Goal: Information Seeking & Learning: Learn about a topic

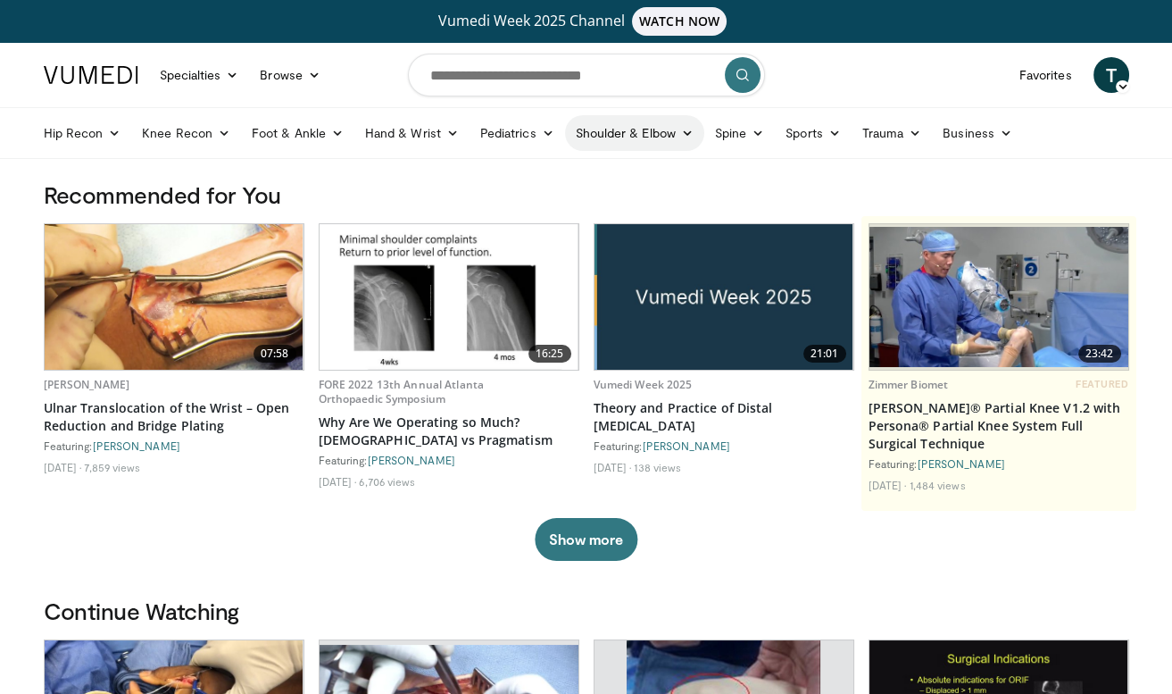
click at [605, 141] on link "Shoulder & Elbow" at bounding box center [634, 133] width 139 height 36
click at [544, 170] on link "Elbow" at bounding box center [597, 175] width 212 height 29
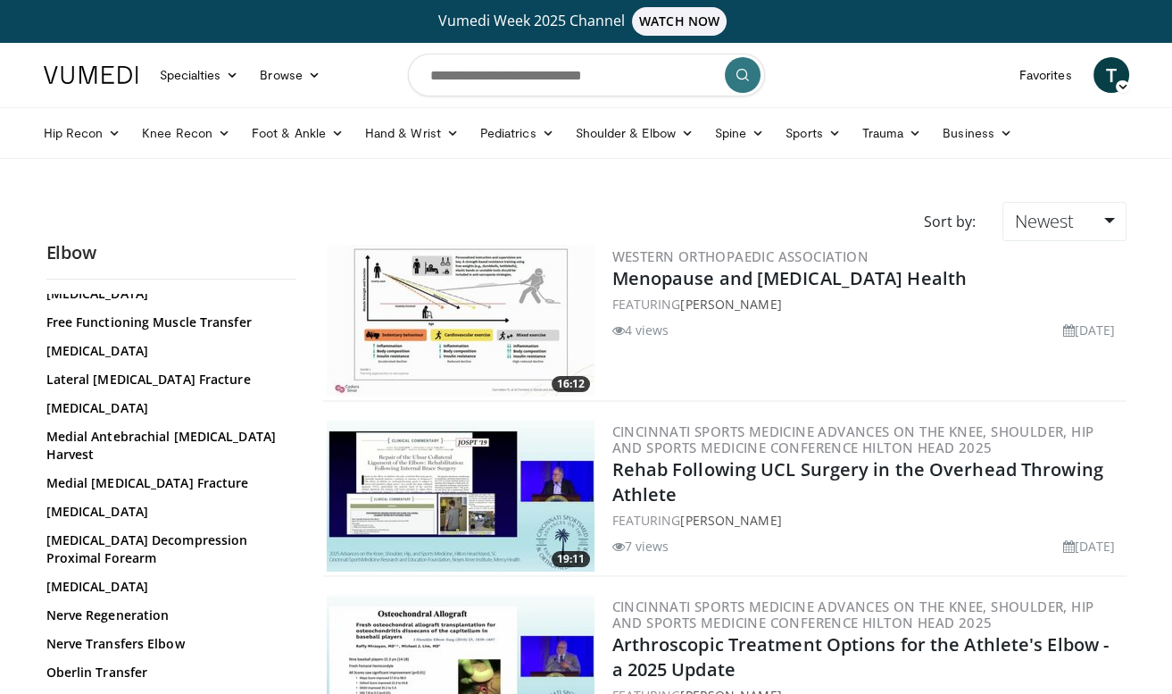
scroll to position [872, 0]
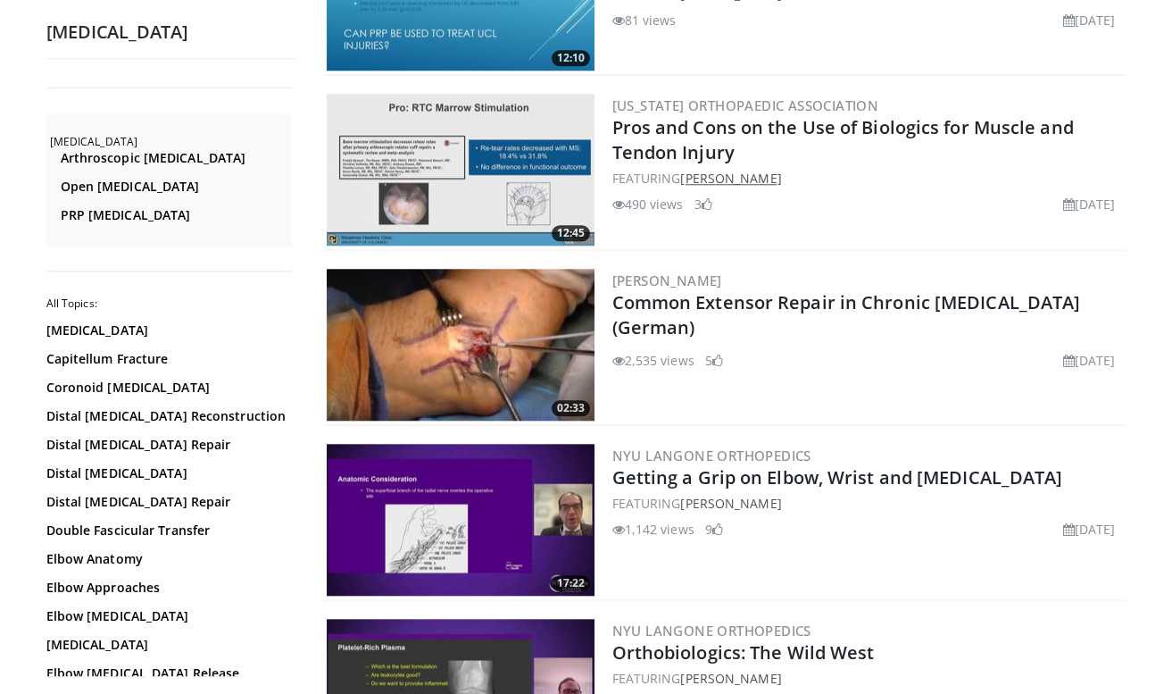
scroll to position [2777, 0]
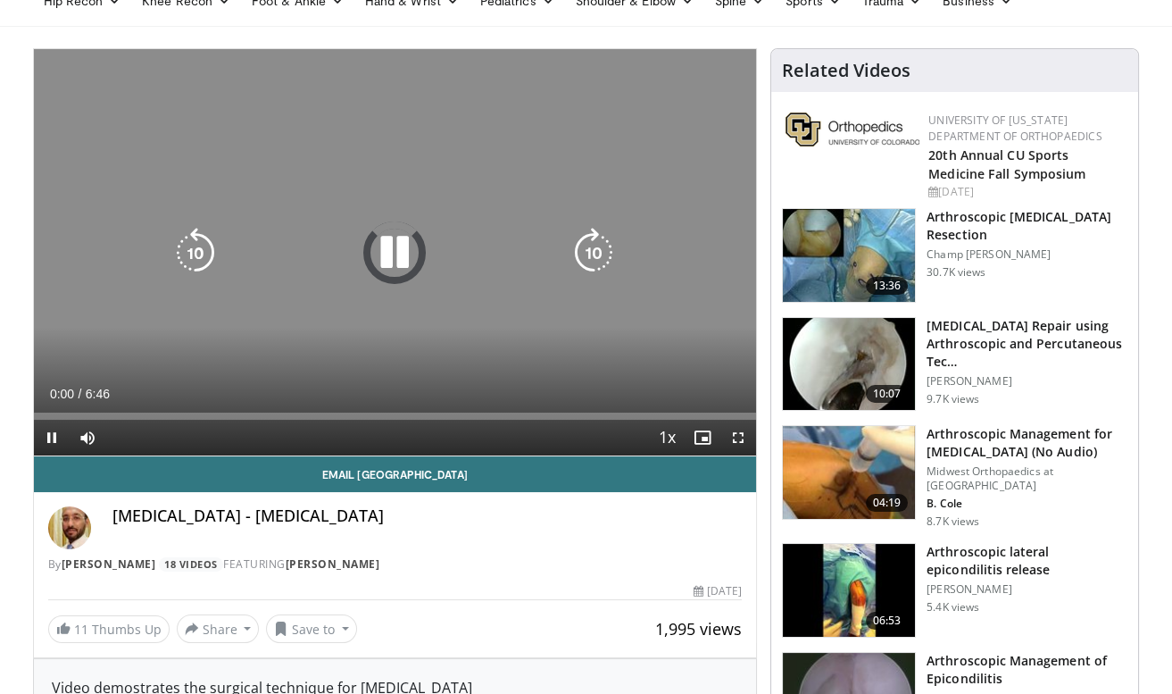
scroll to position [158, 0]
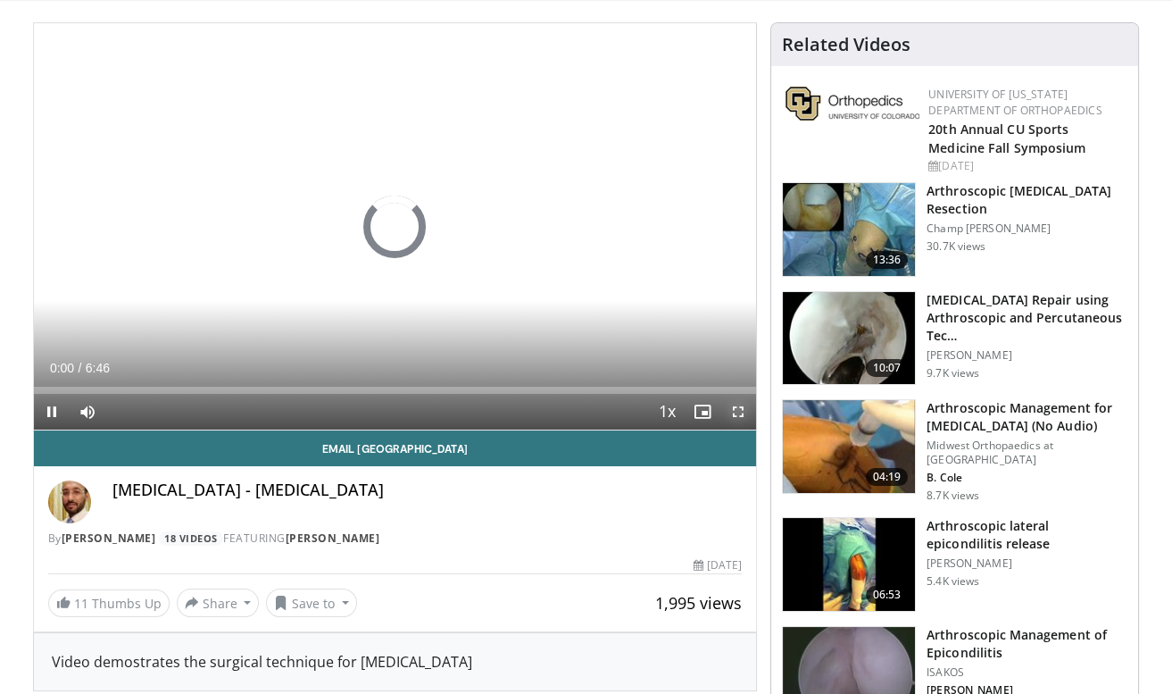
click at [744, 407] on span "Video Player" at bounding box center [738, 412] width 36 height 36
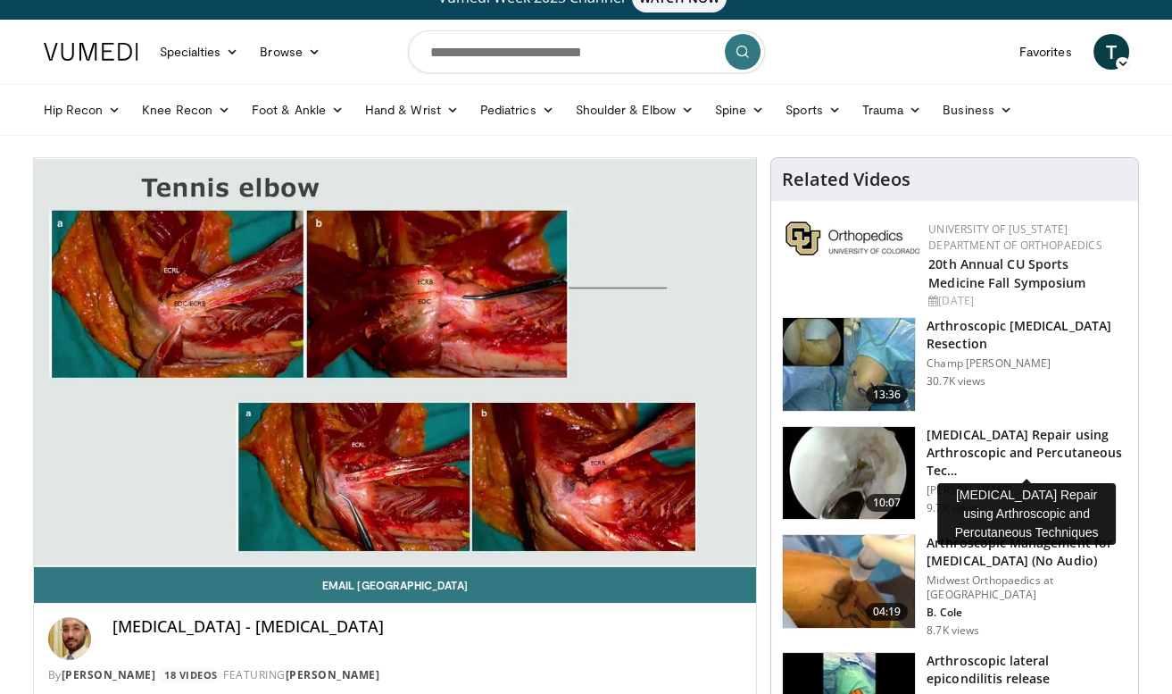
scroll to position [0, 0]
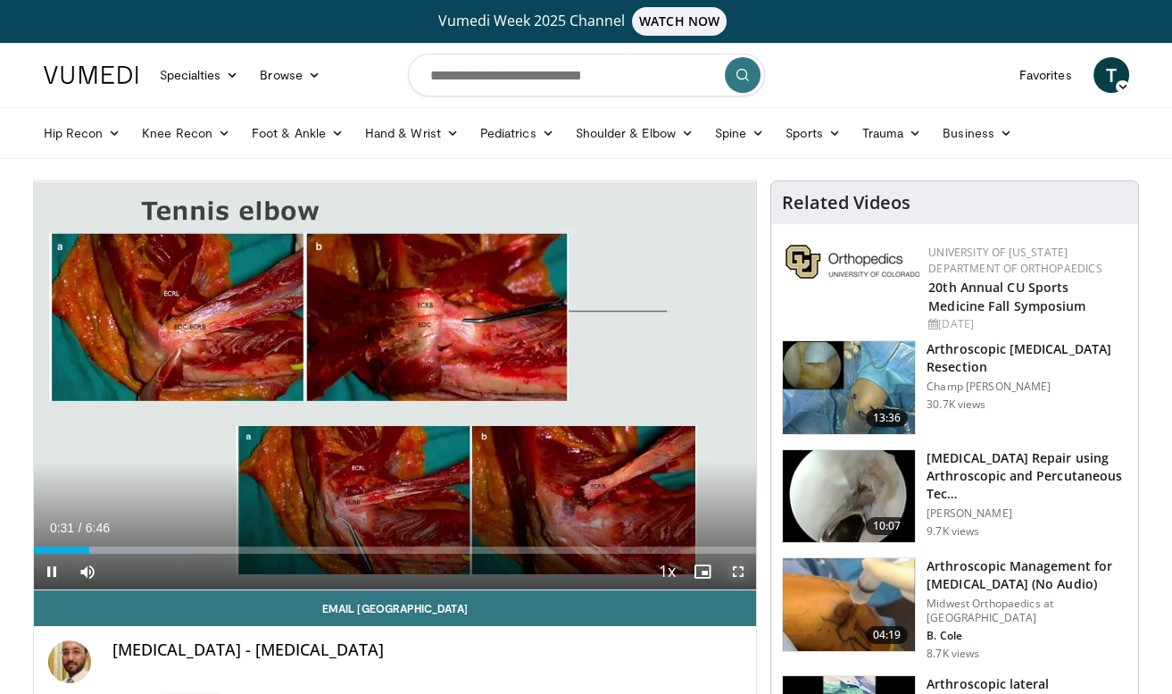
click at [739, 571] on span "Video Player" at bounding box center [738, 571] width 36 height 36
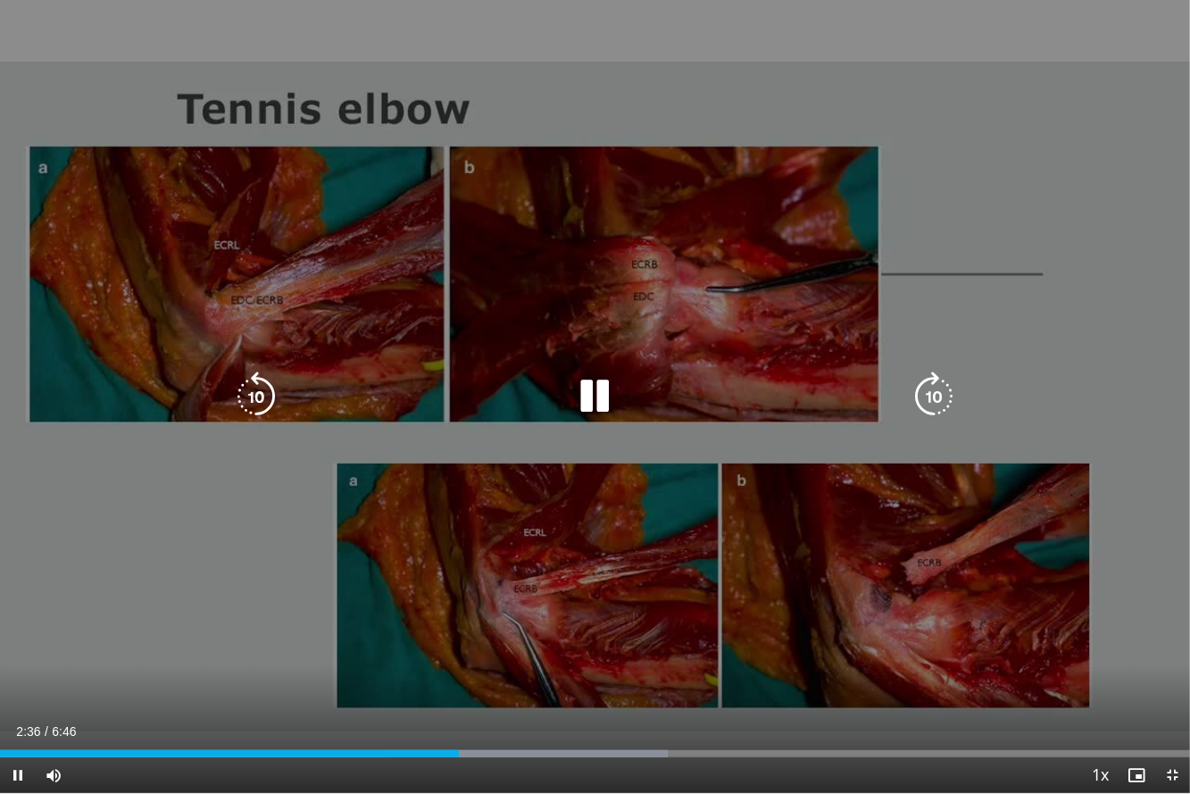
click at [592, 412] on icon "Video Player" at bounding box center [595, 396] width 50 height 50
click at [606, 414] on icon "Video Player" at bounding box center [595, 396] width 50 height 50
click at [582, 398] on icon "Video Player" at bounding box center [595, 396] width 50 height 50
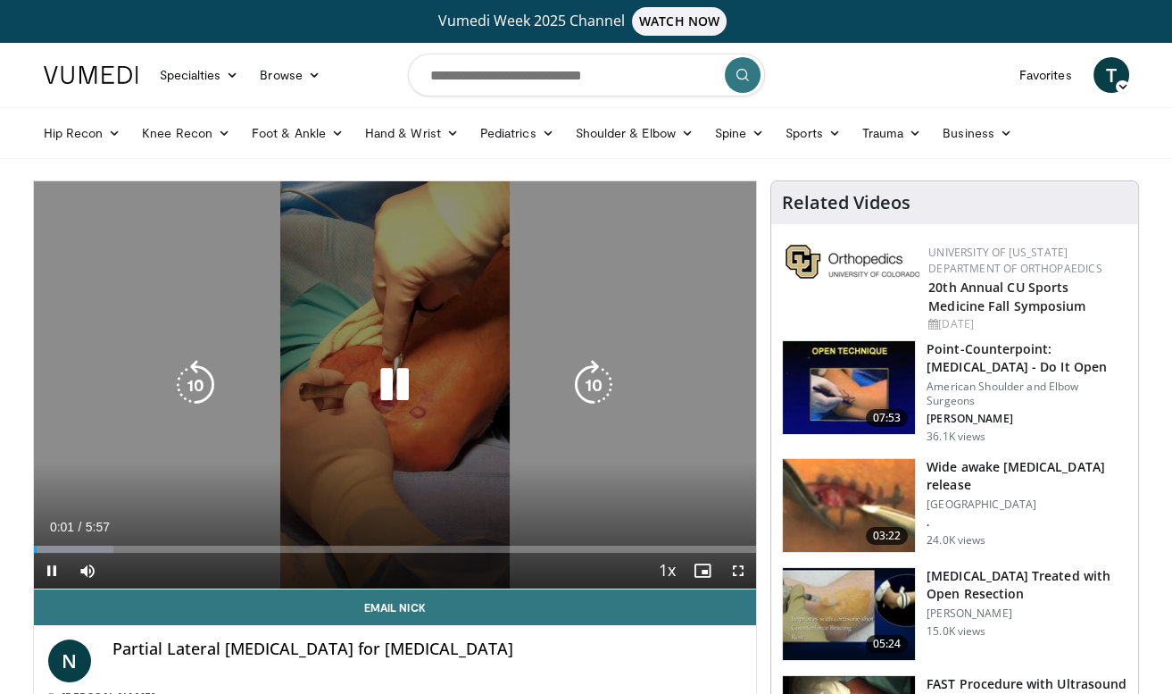
click at [394, 388] on icon "Video Player" at bounding box center [395, 385] width 50 height 50
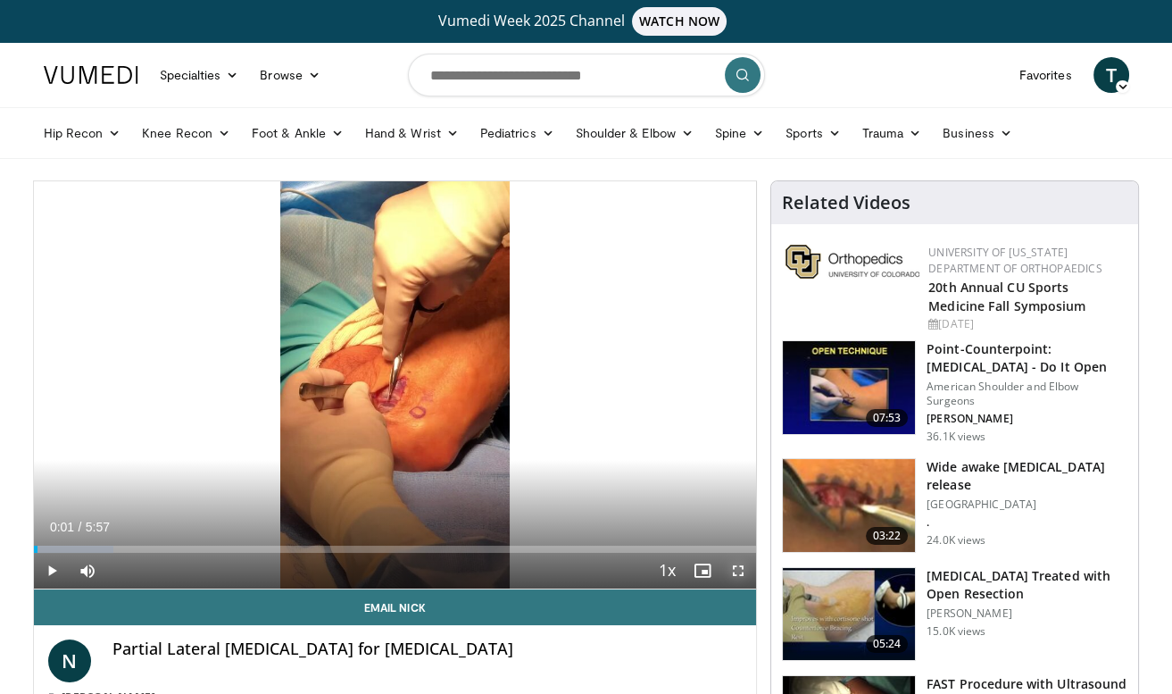
drag, startPoint x: 748, startPoint y: 571, endPoint x: 749, endPoint y: 630, distance: 58.9
click at [746, 571] on span "Video Player" at bounding box center [738, 571] width 36 height 36
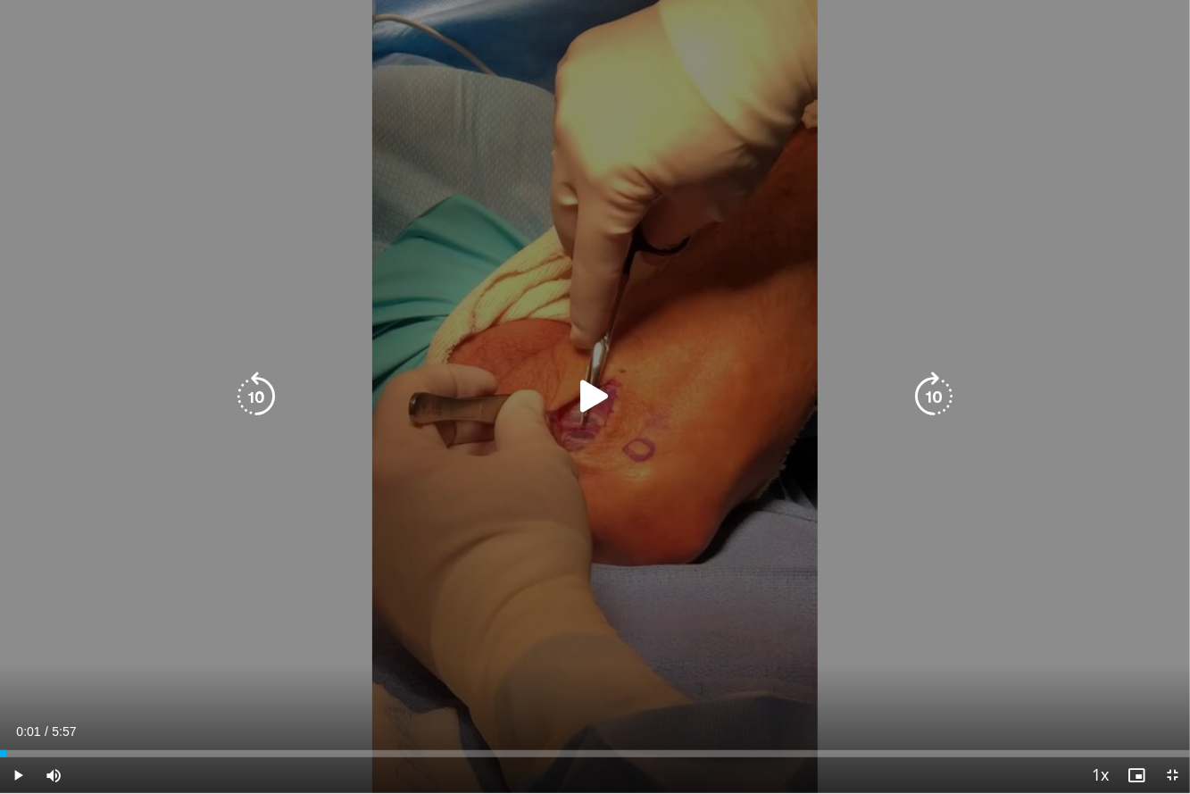
click at [587, 387] on icon "Video Player" at bounding box center [595, 396] width 50 height 50
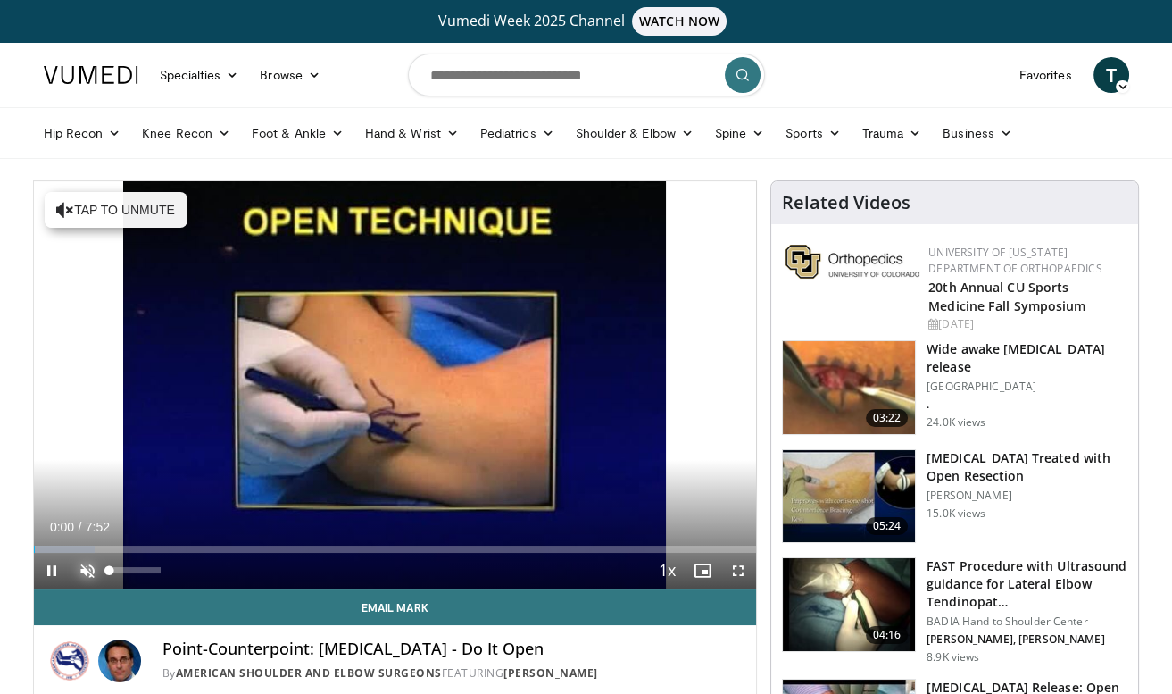
click at [82, 567] on span "Video Player" at bounding box center [88, 571] width 36 height 36
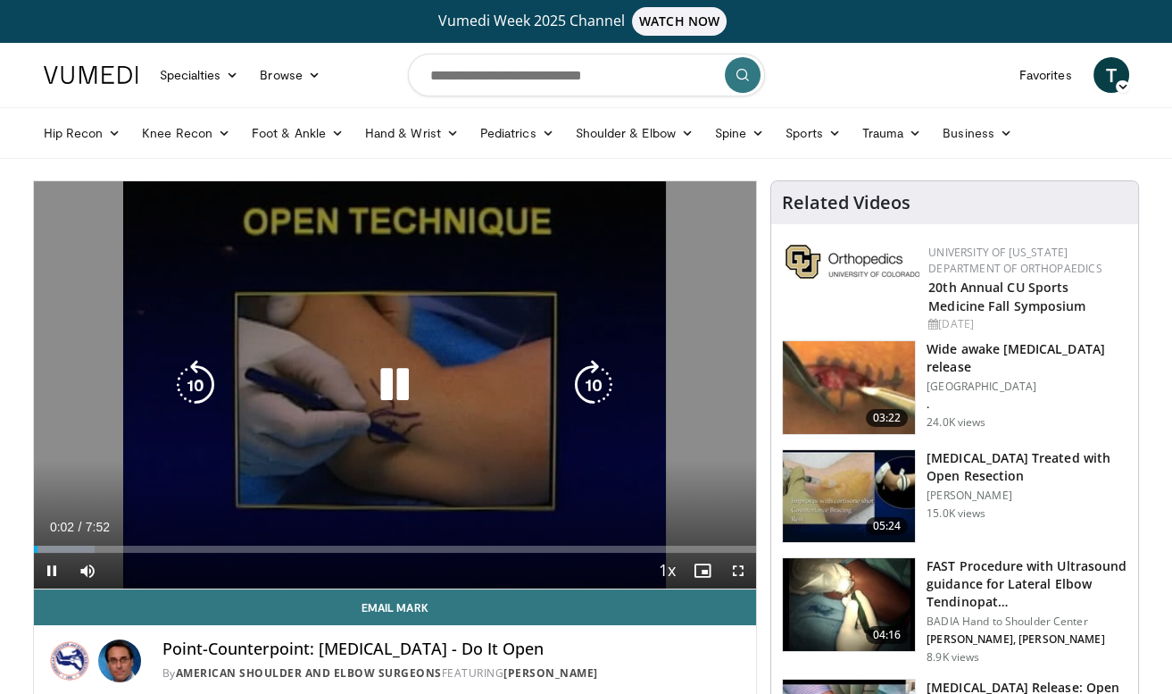
click at [394, 378] on icon "Video Player" at bounding box center [395, 385] width 50 height 50
click at [379, 353] on div "10 seconds Tap to unmute" at bounding box center [395, 384] width 723 height 407
drag, startPoint x: 746, startPoint y: 578, endPoint x: 750, endPoint y: 637, distance: 59.0
click at [746, 578] on span "Video Player" at bounding box center [738, 571] width 36 height 36
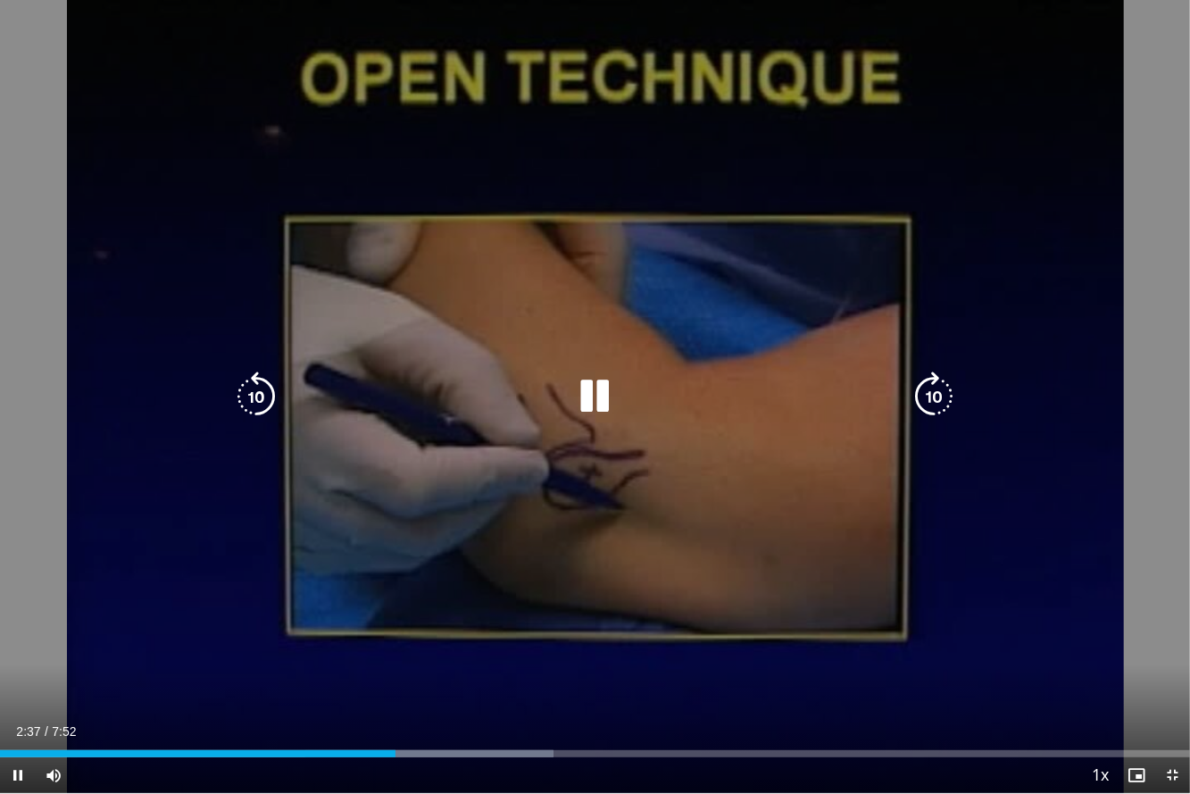
click at [603, 414] on icon "Video Player" at bounding box center [595, 396] width 50 height 50
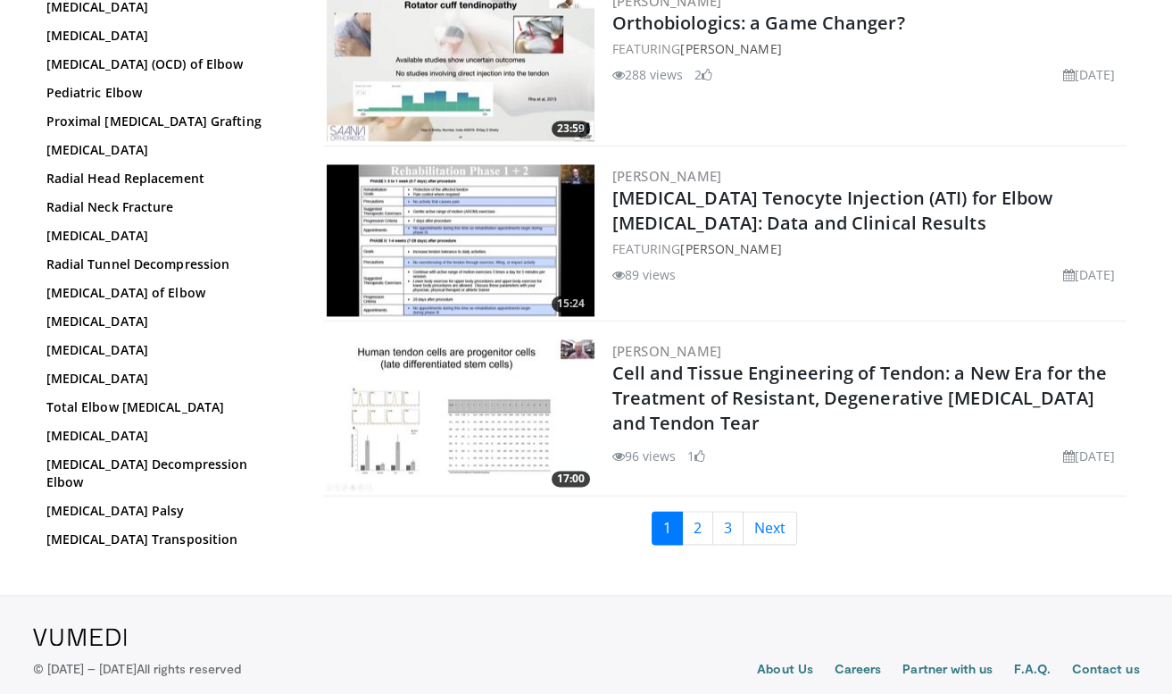
scroll to position [4141, 0]
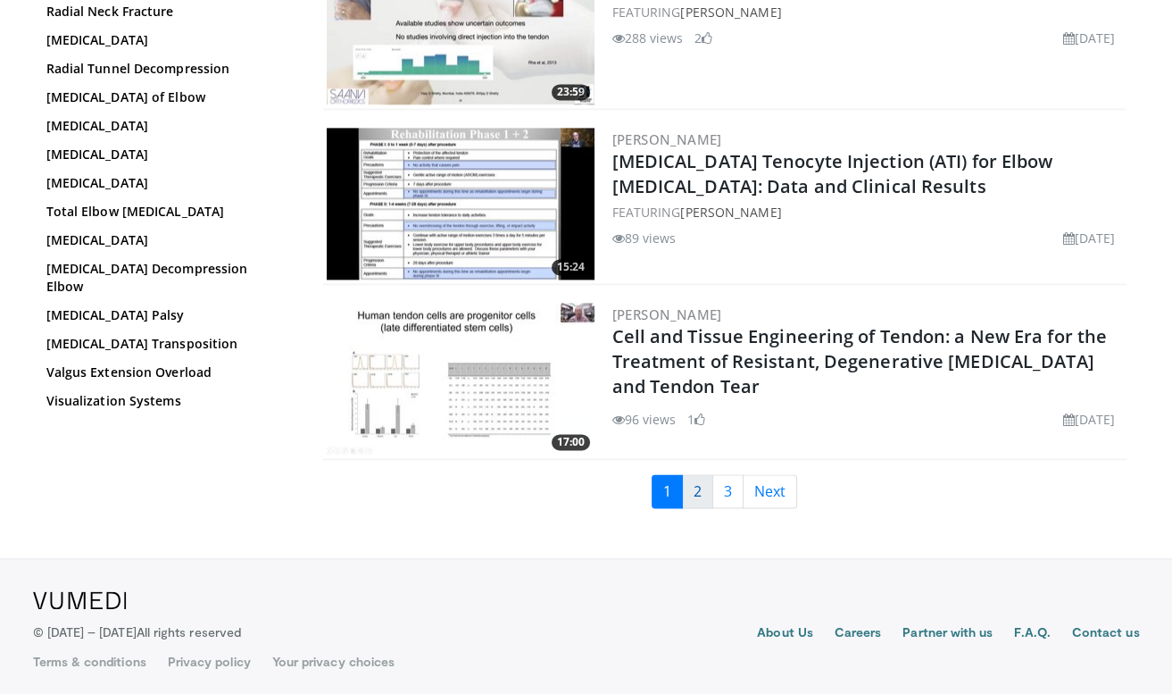
click at [708, 486] on link "2" at bounding box center [697, 491] width 31 height 34
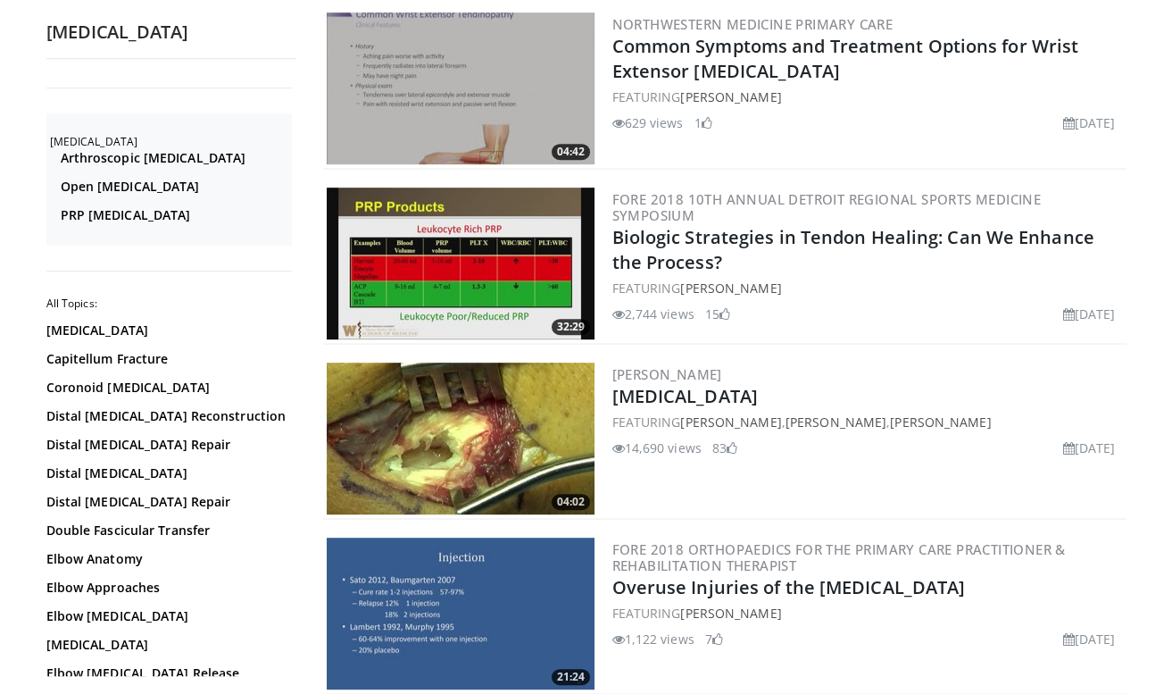
scroll to position [1586, 0]
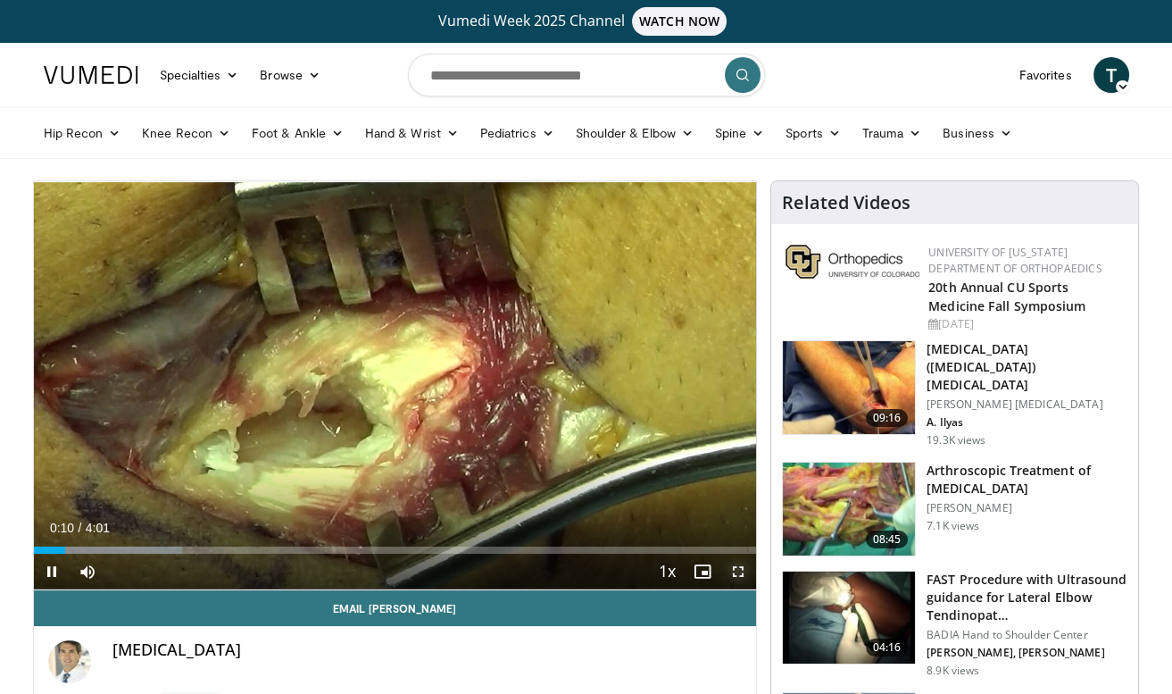
click at [744, 564] on span "Video Player" at bounding box center [738, 571] width 36 height 36
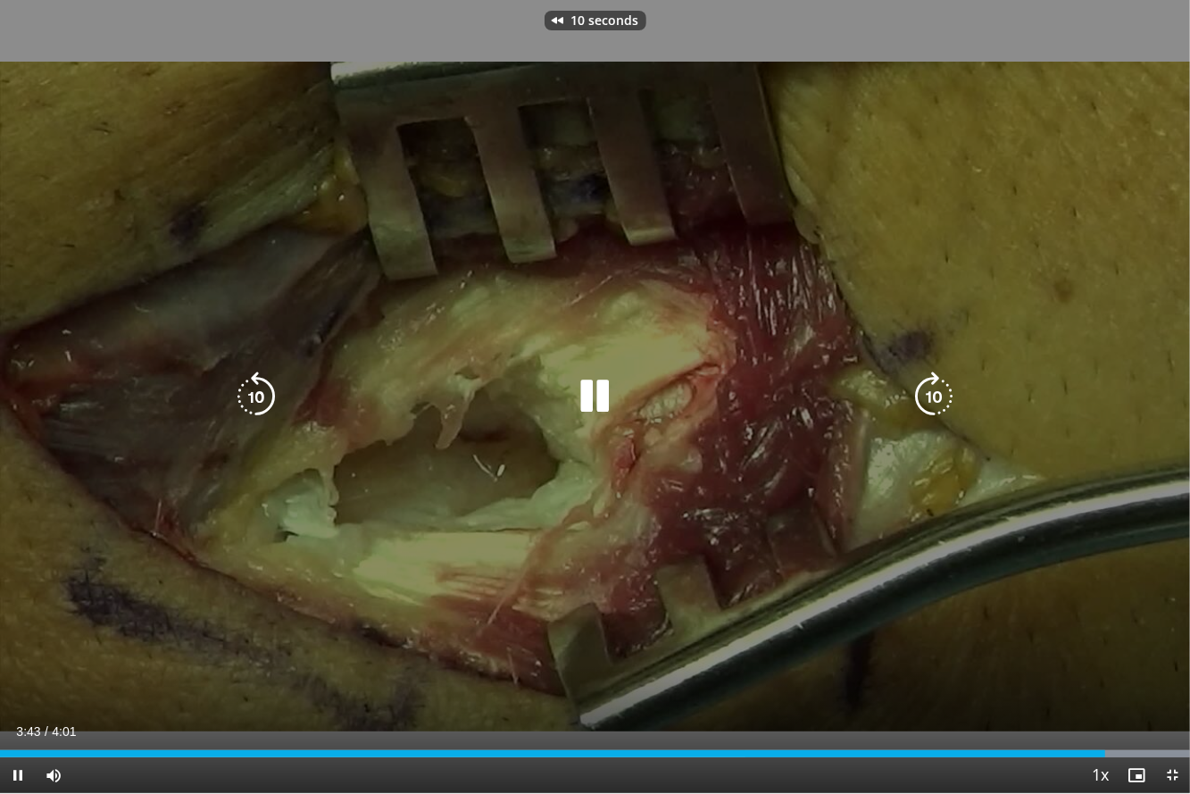
click at [1157, 162] on div "10 seconds Tap to unmute" at bounding box center [595, 396] width 1190 height 793
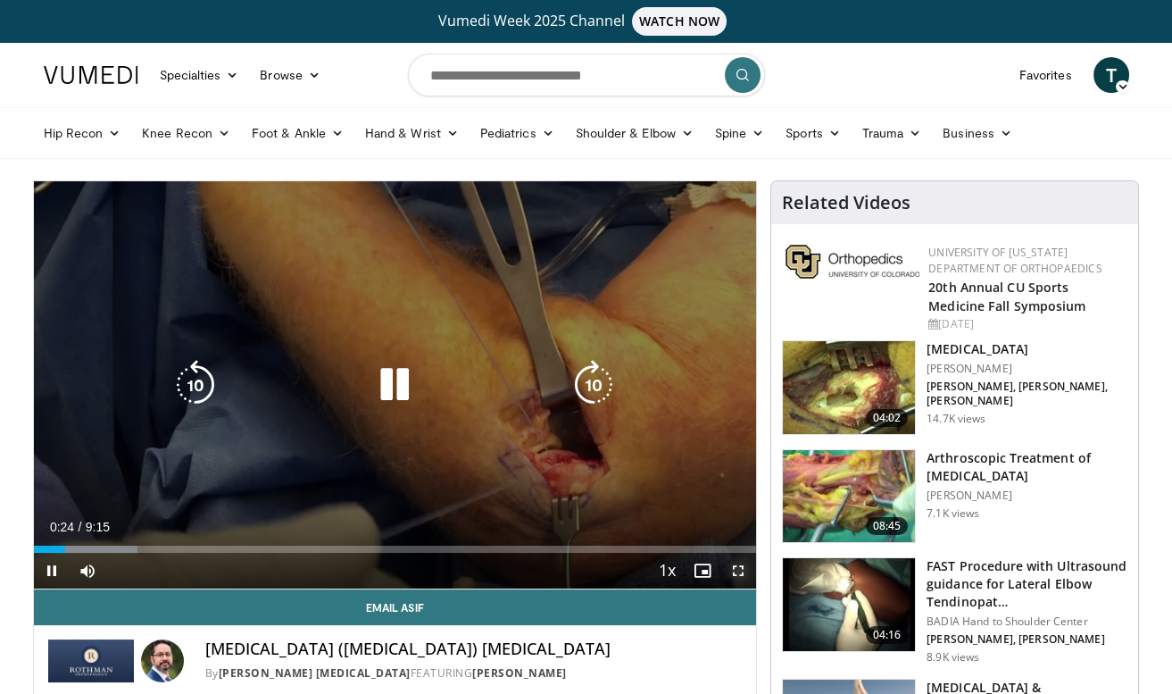
drag, startPoint x: 741, startPoint y: 572, endPoint x: 744, endPoint y: 630, distance: 58.1
click at [741, 572] on span "Video Player" at bounding box center [738, 571] width 36 height 36
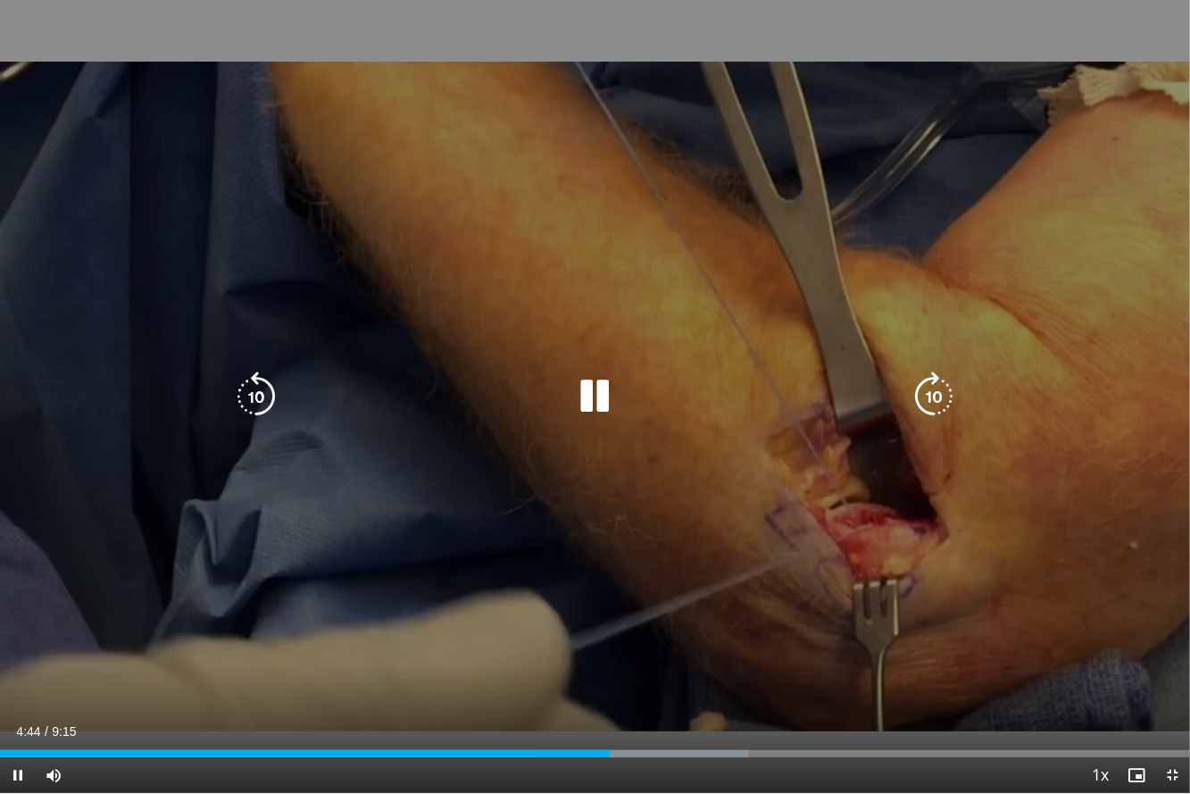
click at [611, 388] on icon "Video Player" at bounding box center [595, 396] width 50 height 50
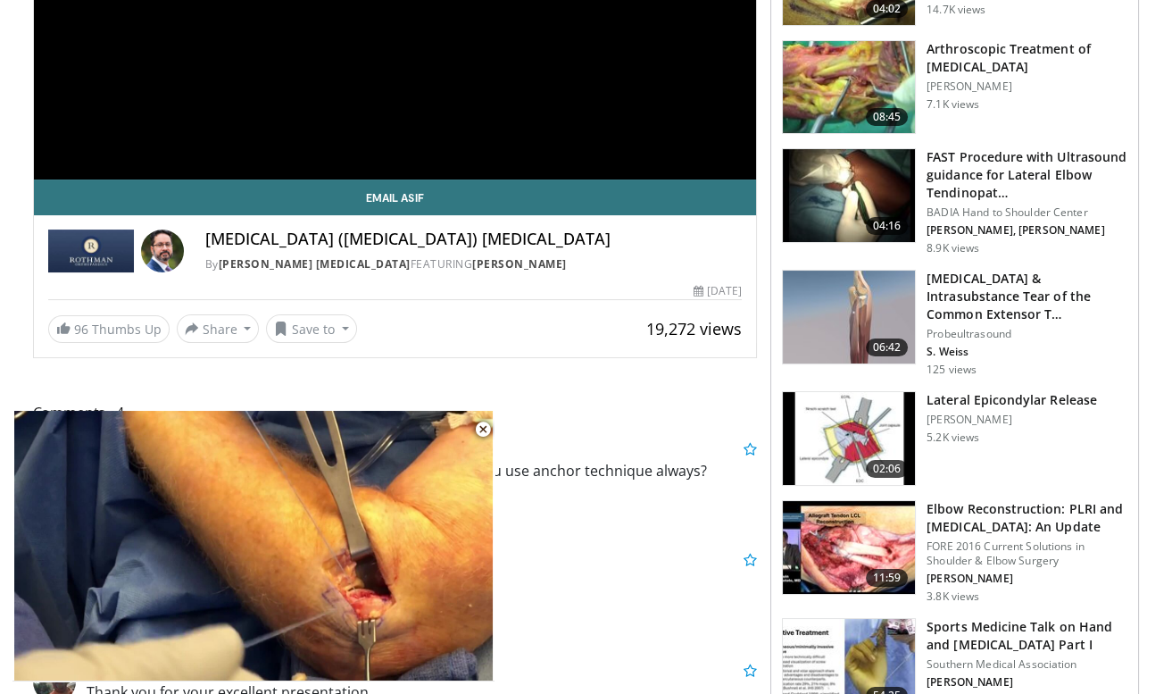
scroll to position [237, 0]
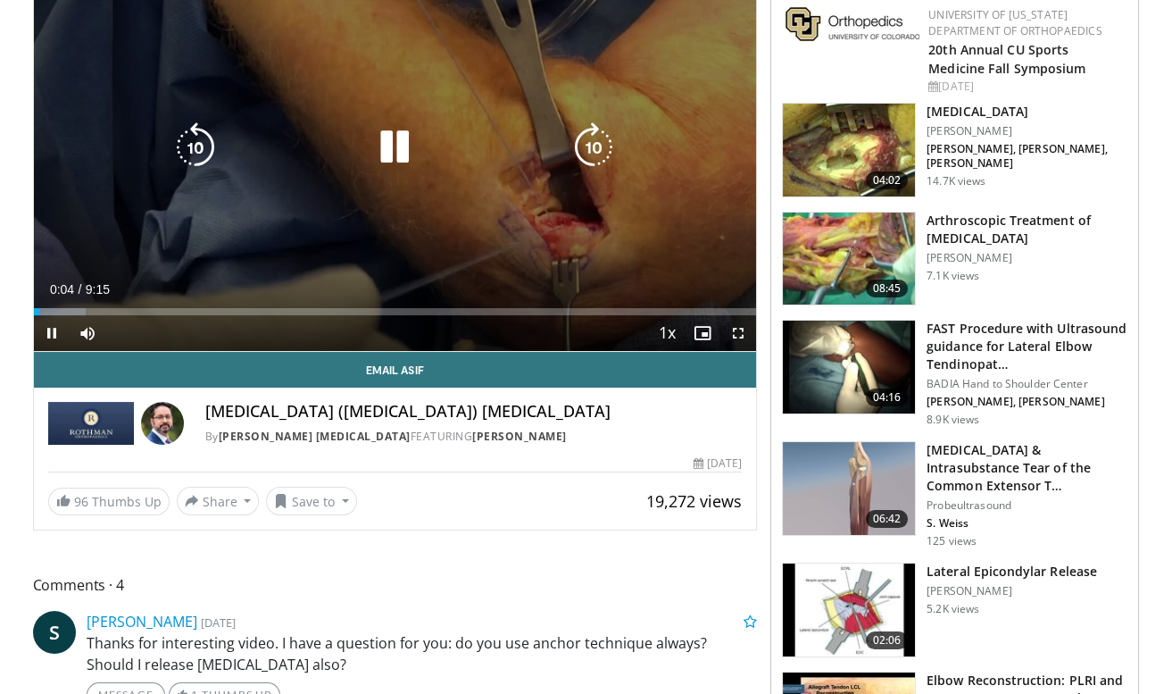
click at [391, 146] on icon "Video Player" at bounding box center [395, 147] width 50 height 50
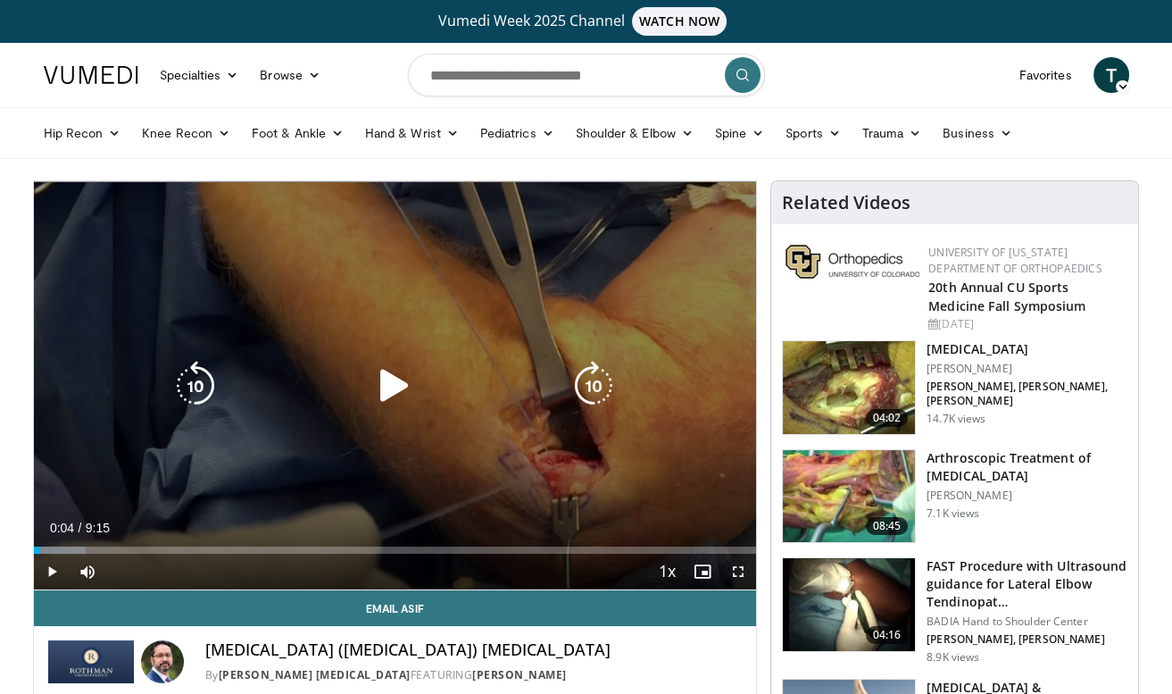
scroll to position [158, 0]
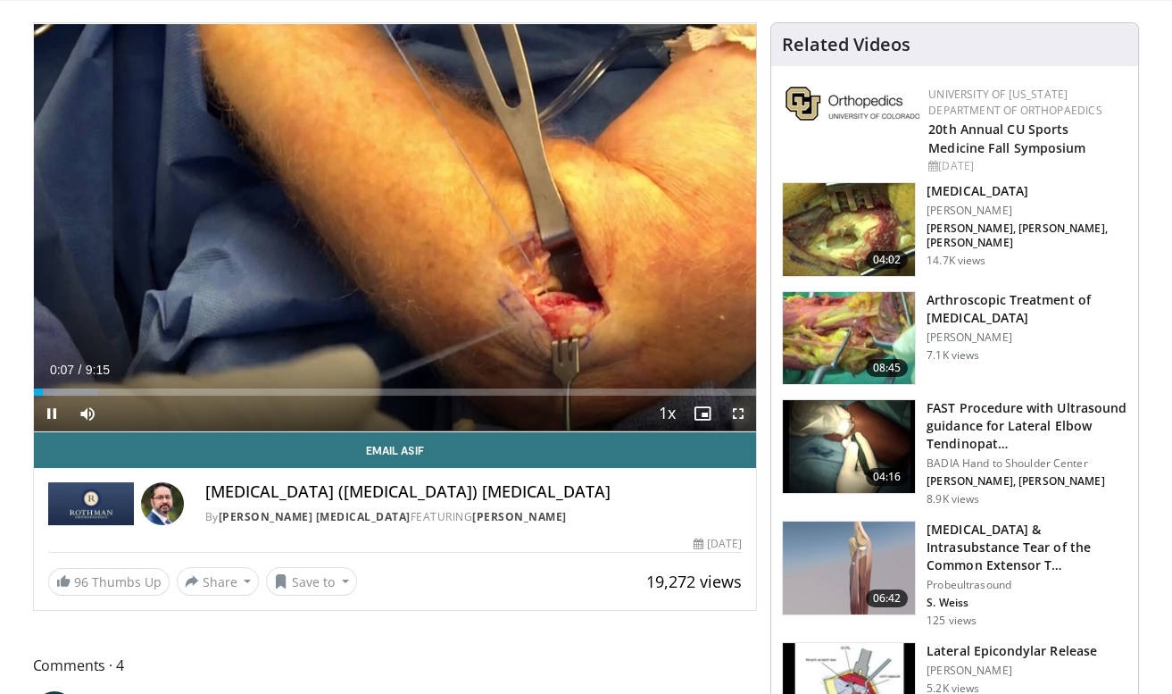
click at [740, 412] on span "Video Player" at bounding box center [738, 413] width 36 height 36
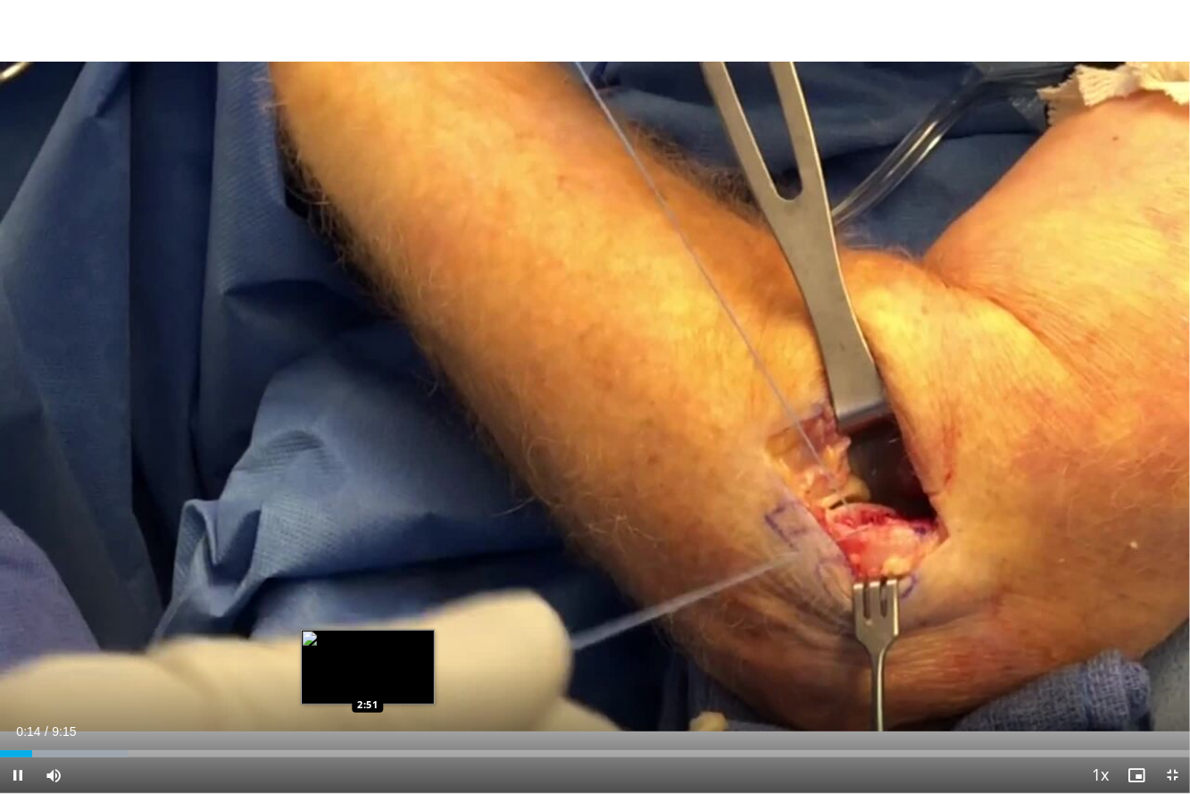
click at [367, 693] on div "Loaded : 10.77% 0:14 2:51" at bounding box center [595, 753] width 1190 height 7
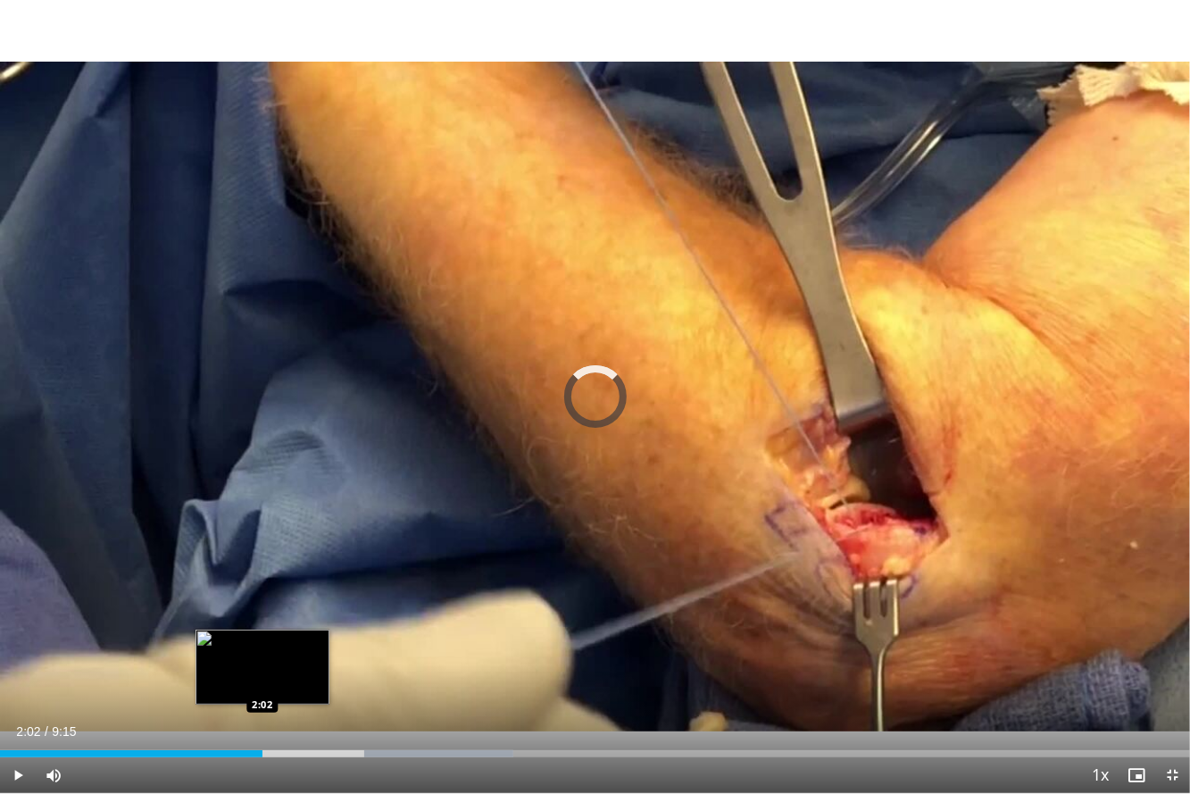
click at [262, 693] on div "Loaded : 43.10% 2:02 2:02" at bounding box center [595, 753] width 1190 height 7
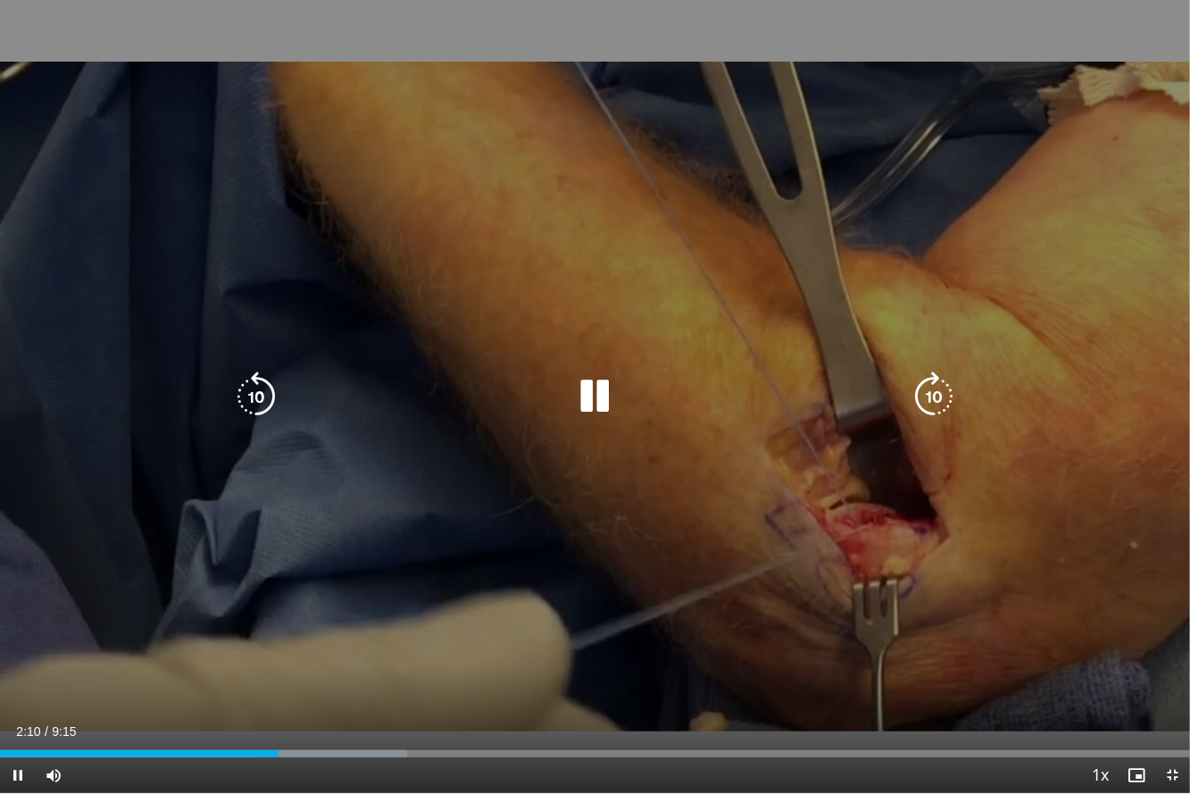
click at [598, 395] on icon "Video Player" at bounding box center [595, 396] width 50 height 50
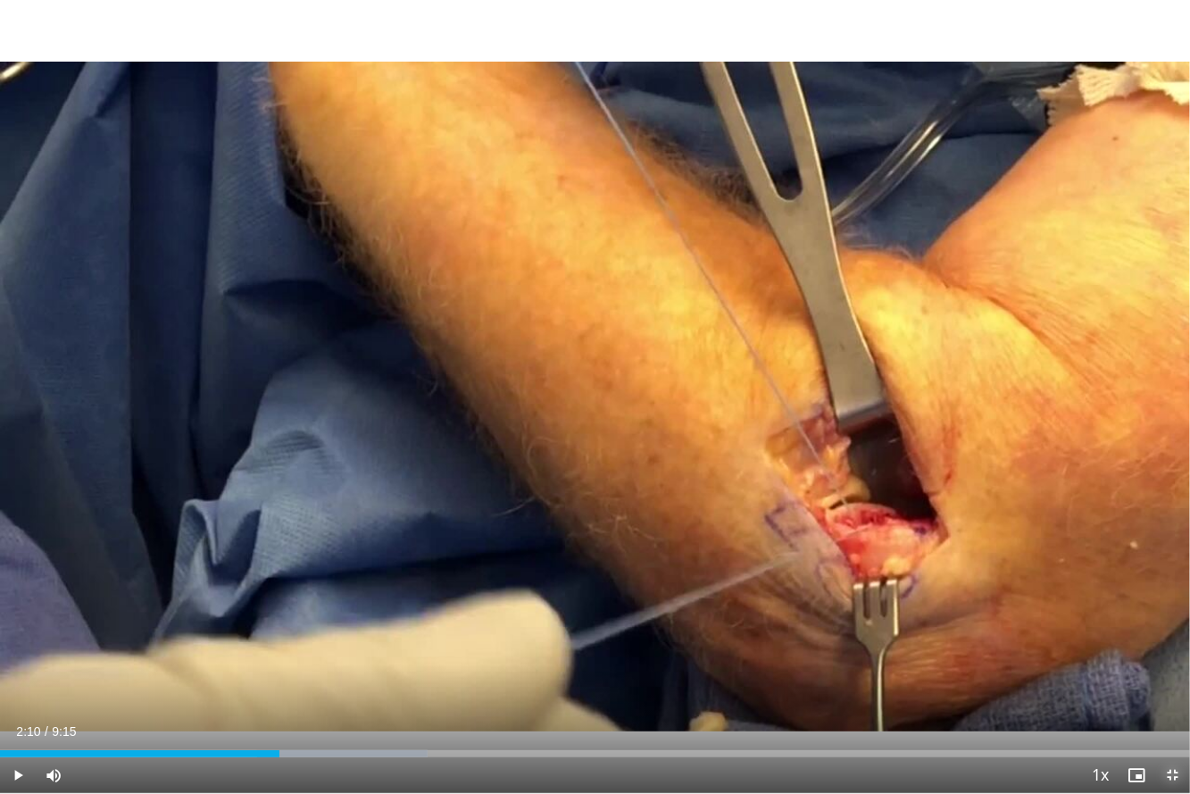
click at [1171, 693] on span "Video Player" at bounding box center [1172, 775] width 36 height 36
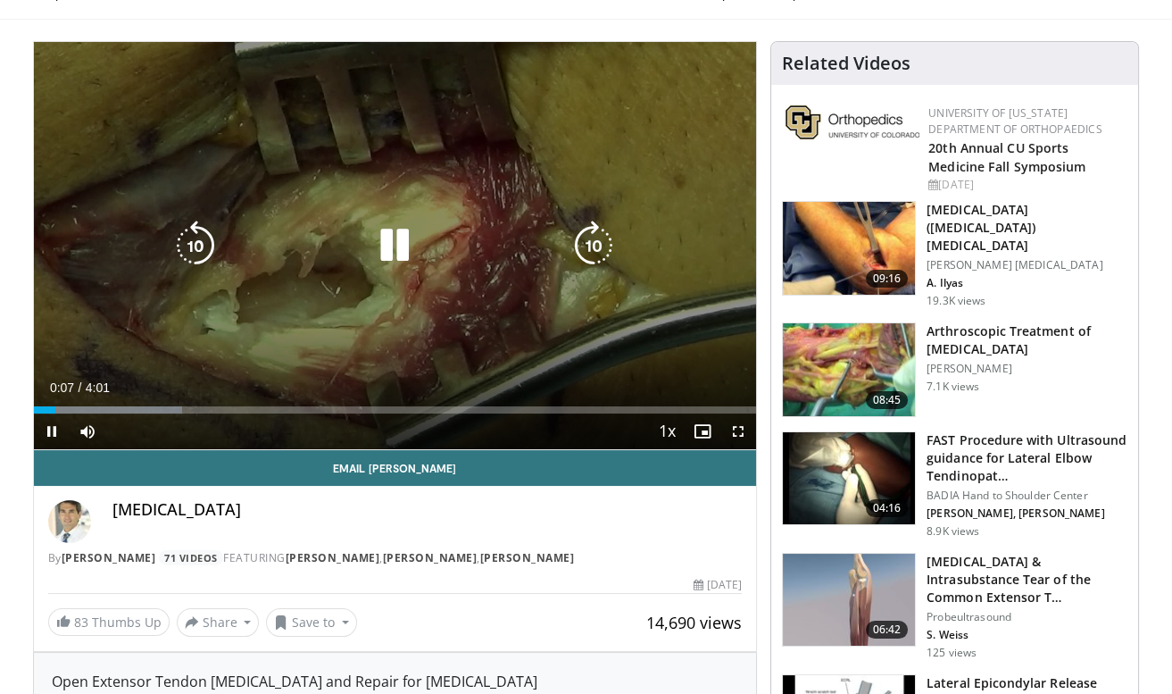
scroll to position [158, 0]
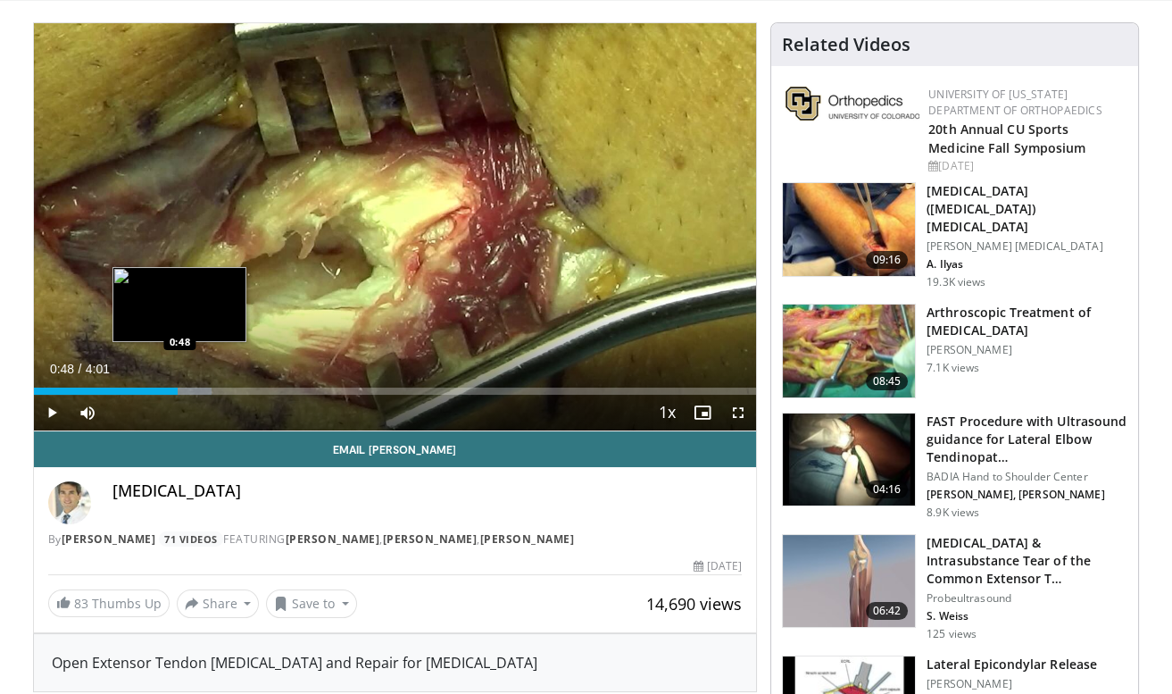
click at [178, 381] on div "Loaded : 24.64% 0:48 0:48" at bounding box center [395, 386] width 723 height 17
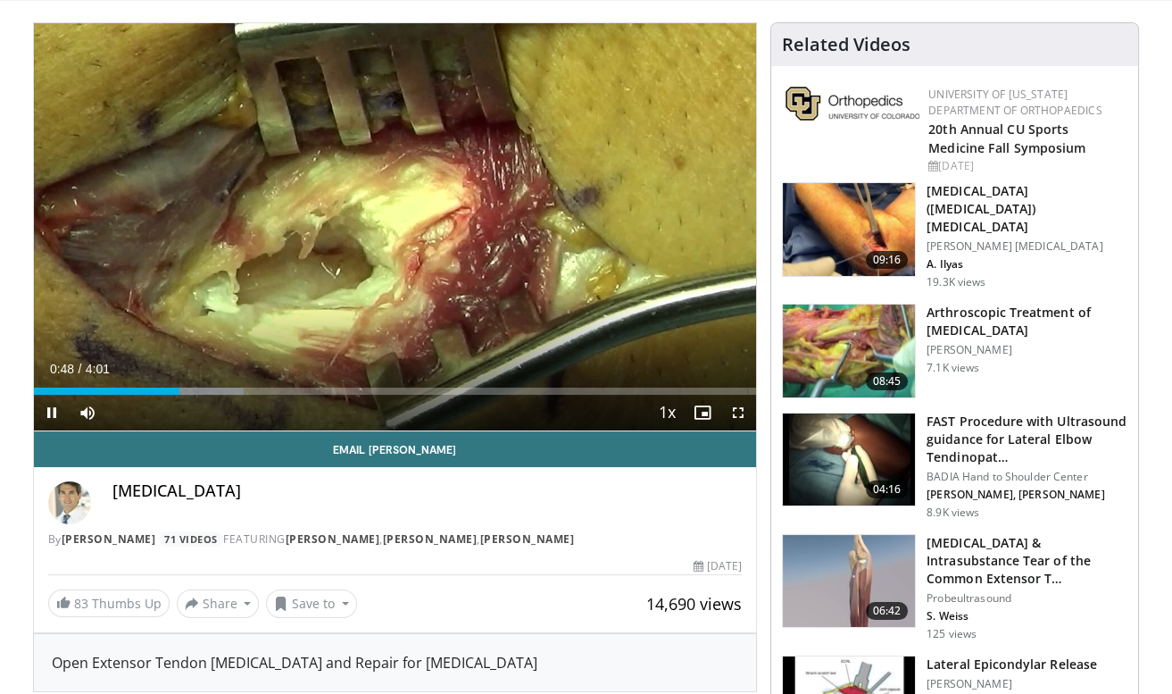
click at [275, 395] on div "Current Time 0:48 / Duration 4:01 Pause Skip Backward Skip Forward Mute Loaded …" at bounding box center [395, 413] width 723 height 36
click at [249, 398] on div "Current Time 0:49 / Duration 4:01 Pause Skip Backward Skip Forward Mute Loaded …" at bounding box center [395, 413] width 723 height 36
drag, startPoint x: 292, startPoint y: 393, endPoint x: 304, endPoint y: 388, distance: 12.4
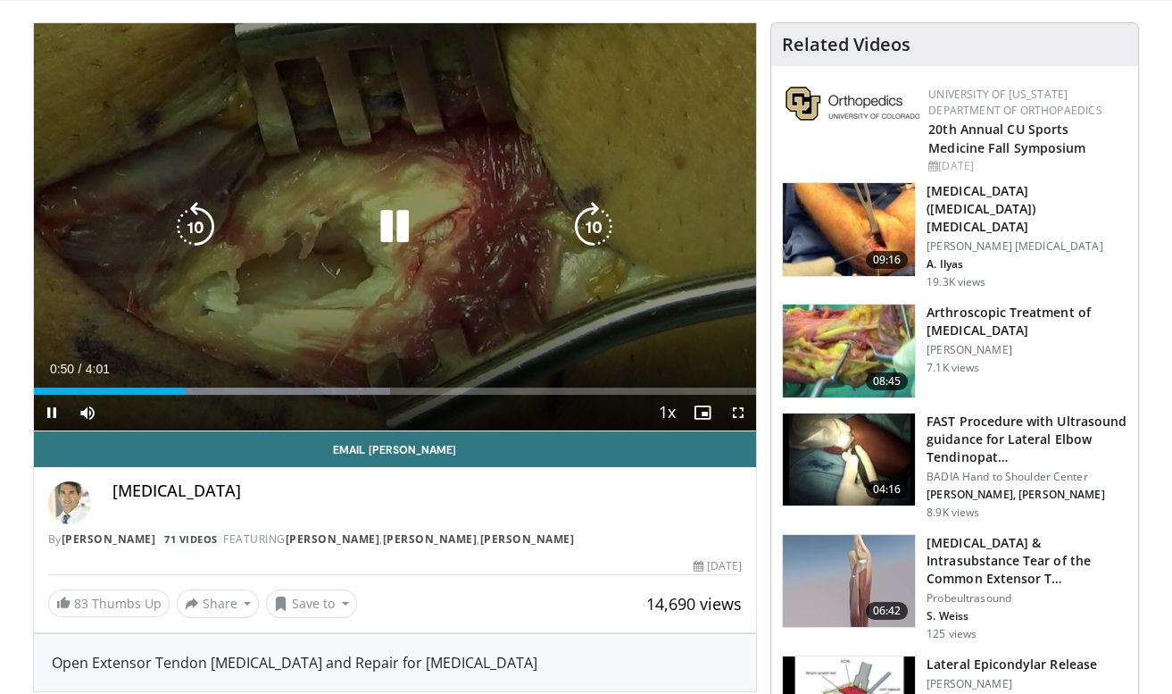
click at [294, 395] on div "Current Time 0:50 / Duration 4:01 Pause Skip Backward Skip Forward Mute Loaded …" at bounding box center [395, 413] width 723 height 36
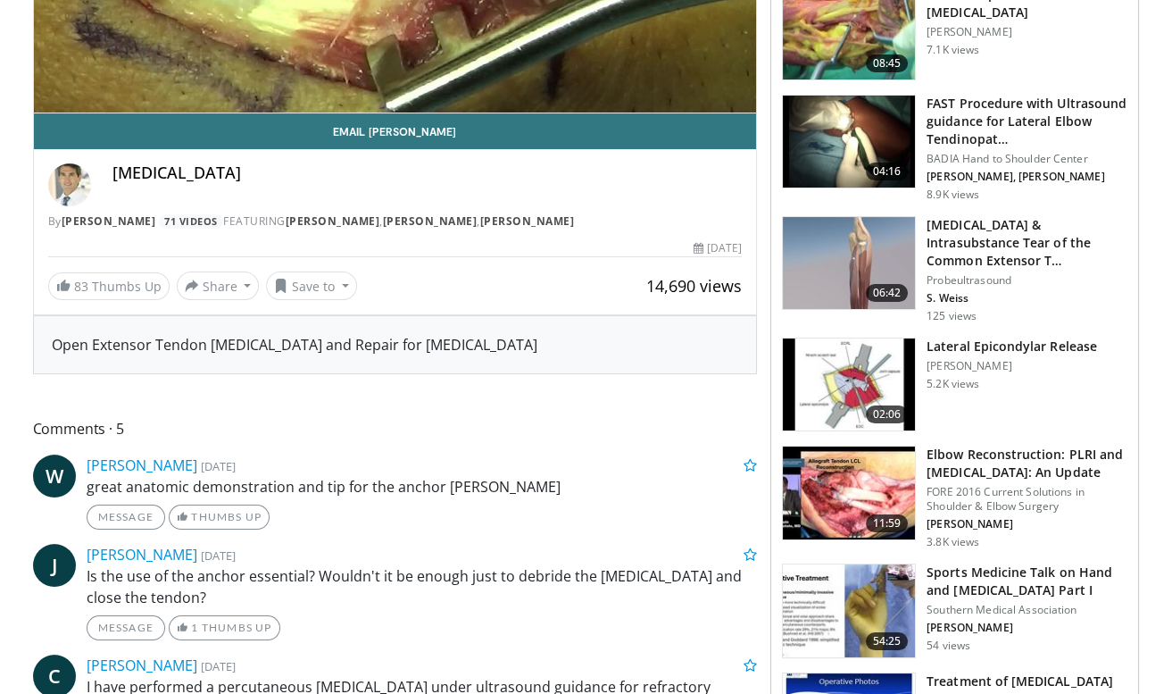
scroll to position [0, 0]
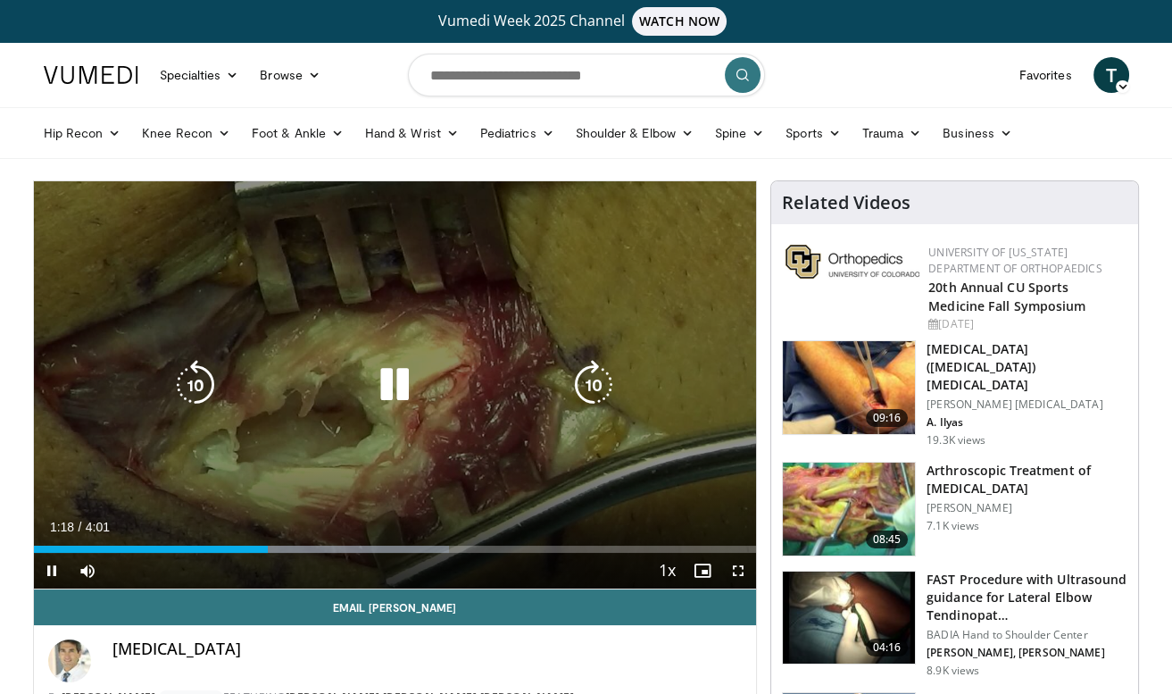
click at [394, 388] on icon "Video Player" at bounding box center [395, 385] width 50 height 50
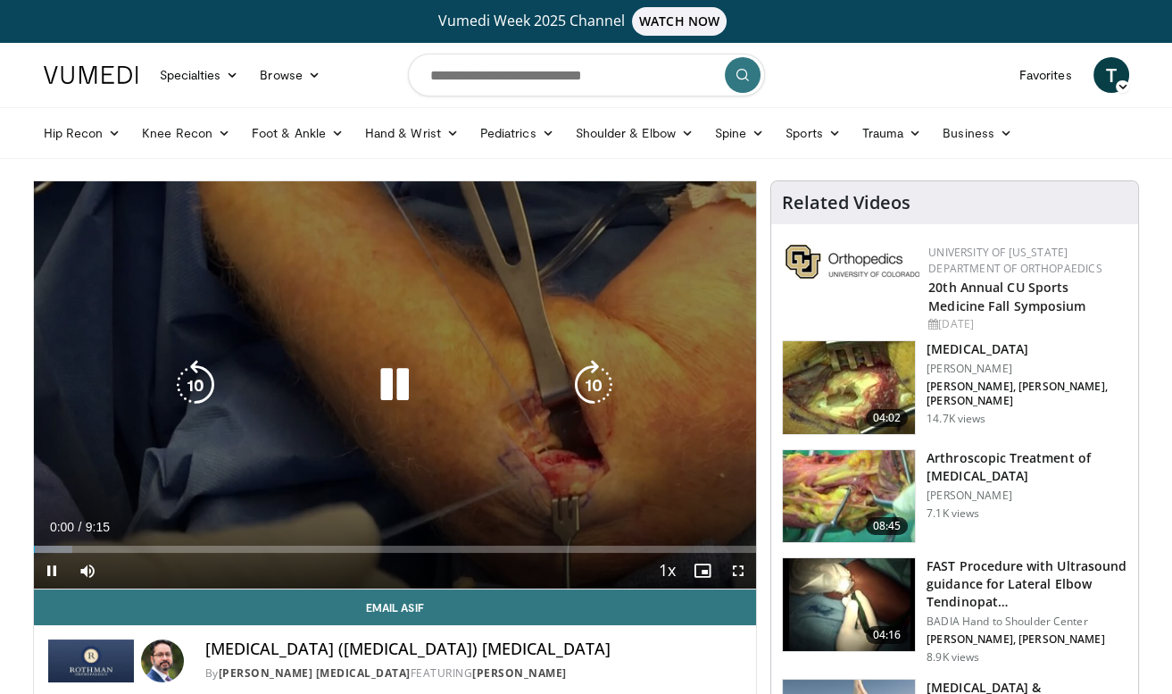
click at [399, 377] on icon "Video Player" at bounding box center [395, 385] width 50 height 50
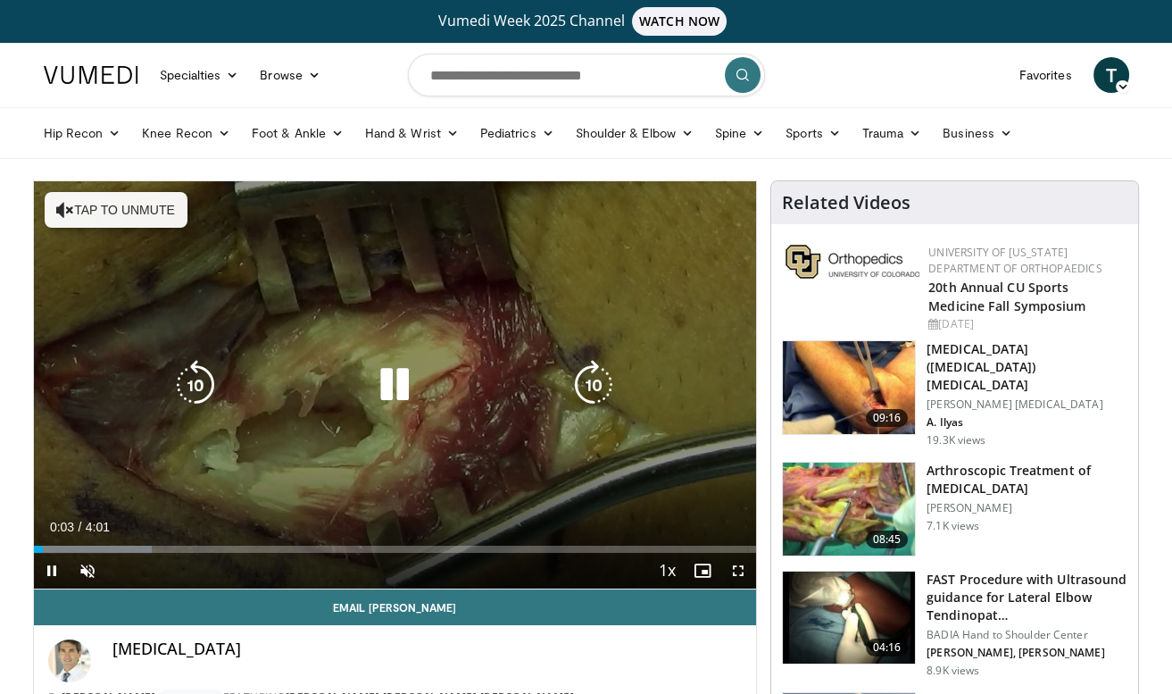
click at [599, 255] on div "10 seconds Tap to unmute" at bounding box center [395, 384] width 723 height 407
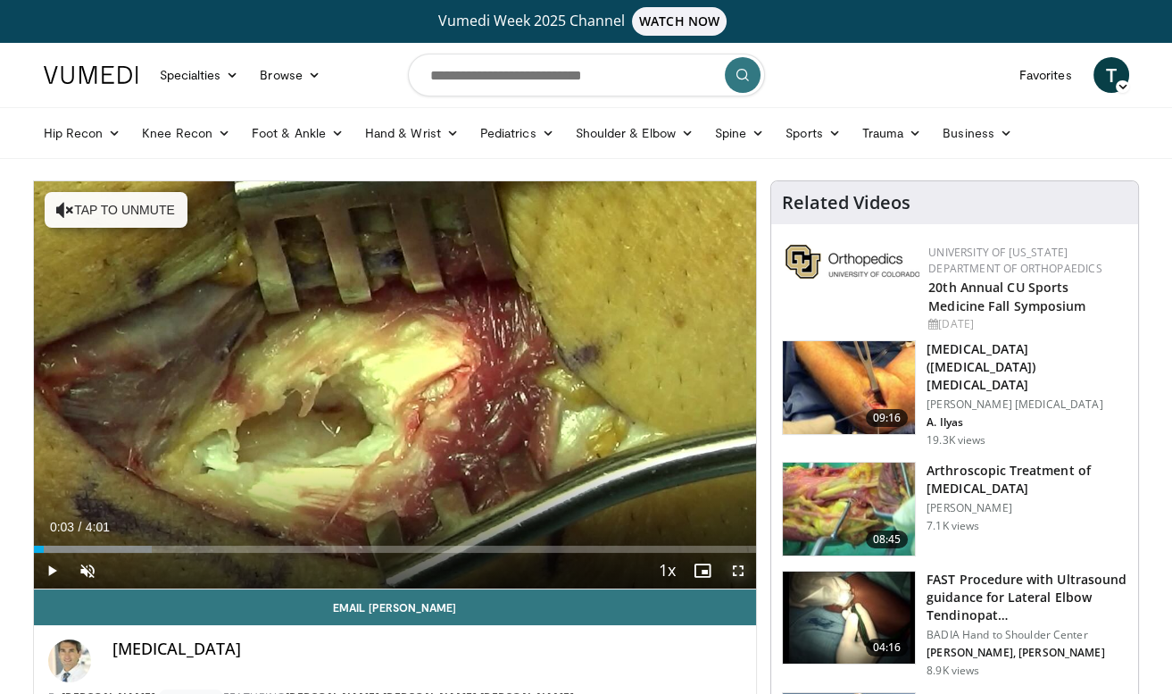
drag, startPoint x: 746, startPoint y: 574, endPoint x: 750, endPoint y: 633, distance: 59.0
click at [746, 574] on span "Video Player" at bounding box center [738, 571] width 36 height 36
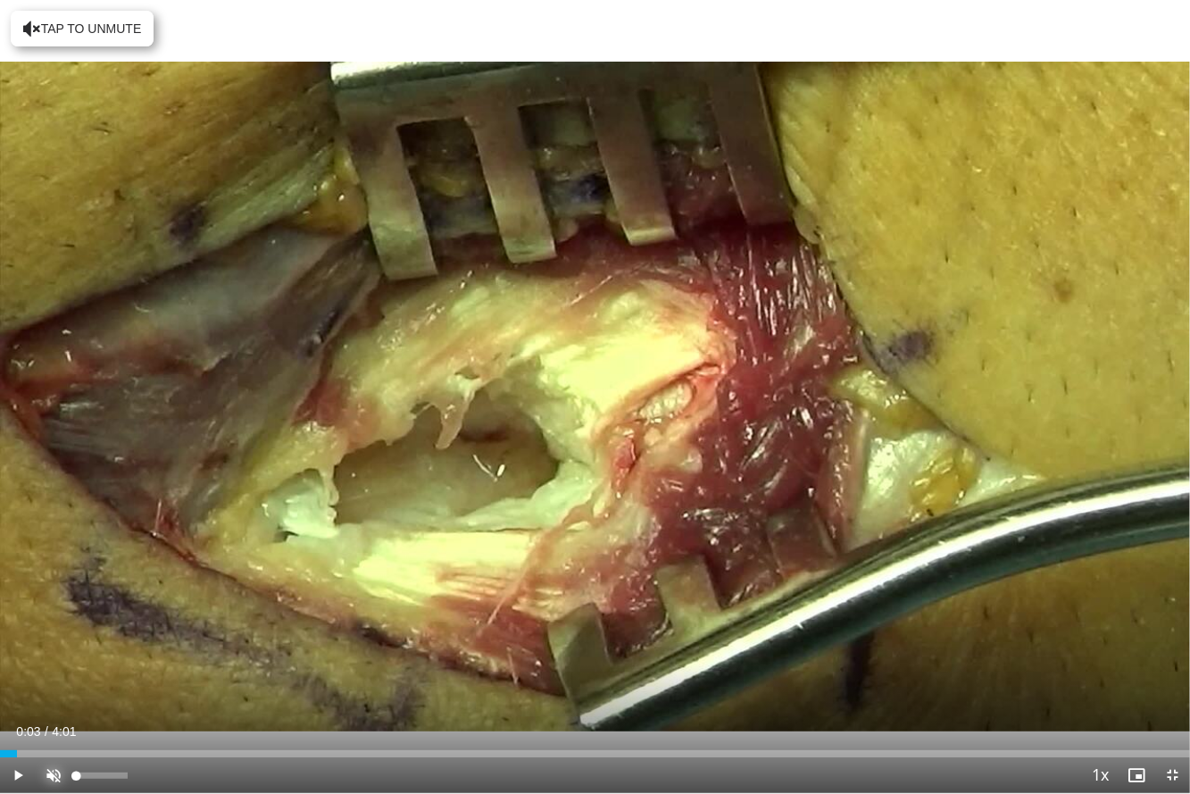
click at [64, 693] on span "Video Player" at bounding box center [54, 775] width 36 height 36
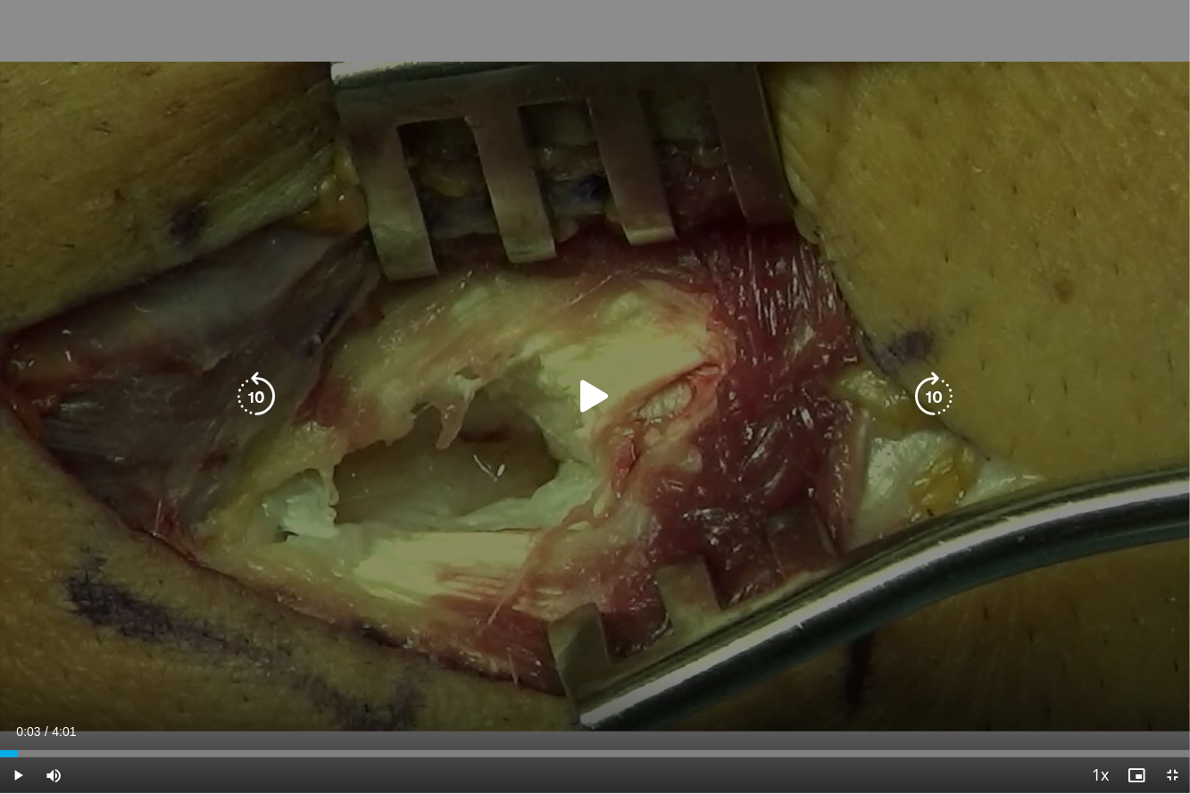
click at [345, 569] on div "10 seconds Tap to unmute" at bounding box center [595, 396] width 1190 height 793
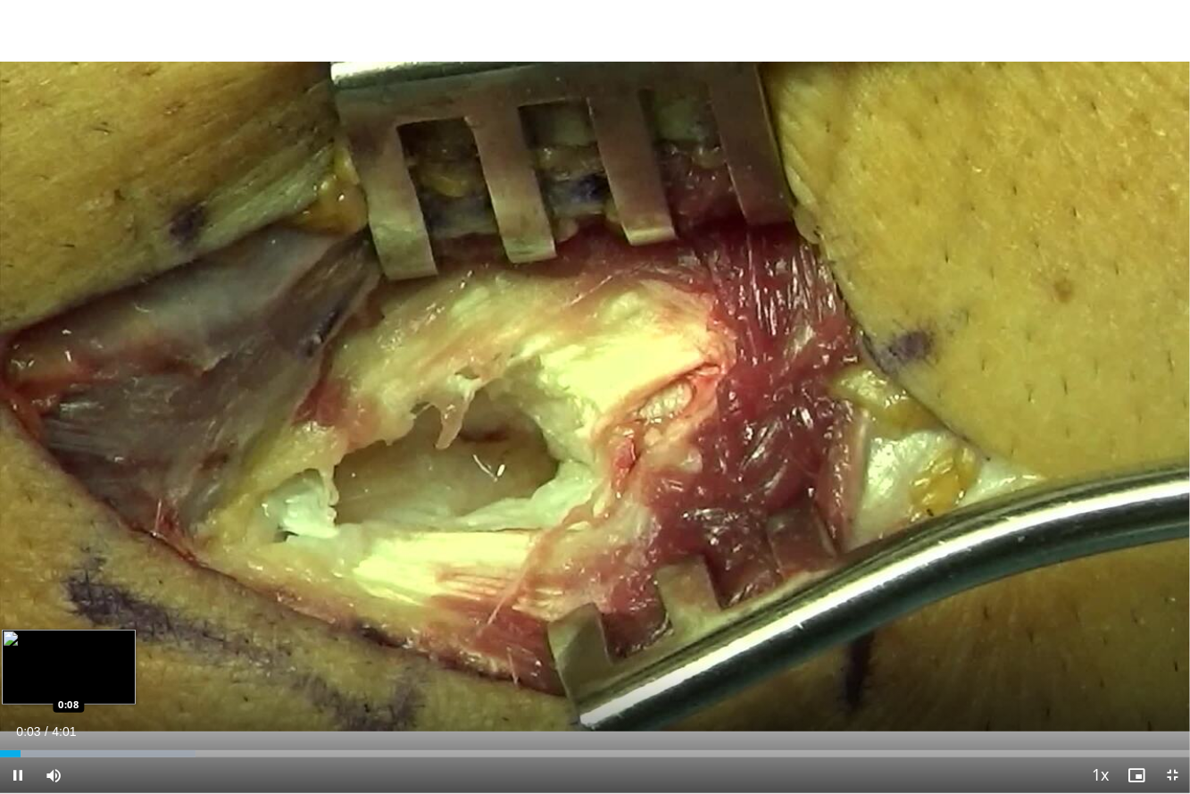
click at [40, 693] on div "Loaded : 16.42% 0:04 0:08" at bounding box center [595, 748] width 1190 height 17
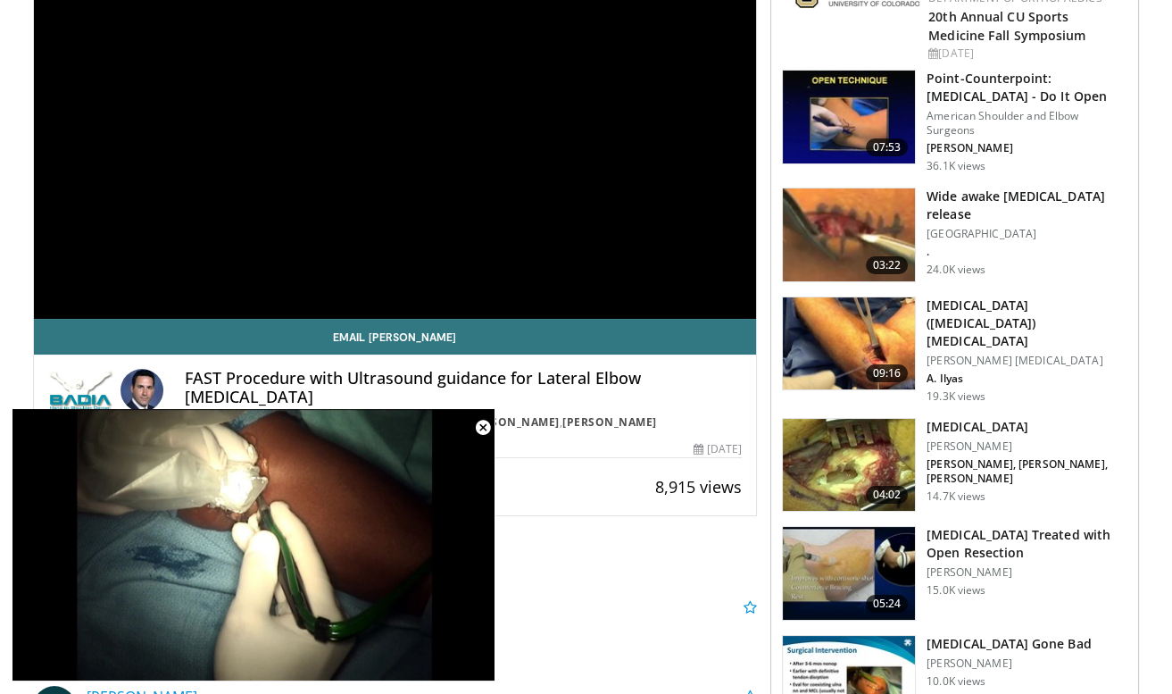
scroll to position [158, 0]
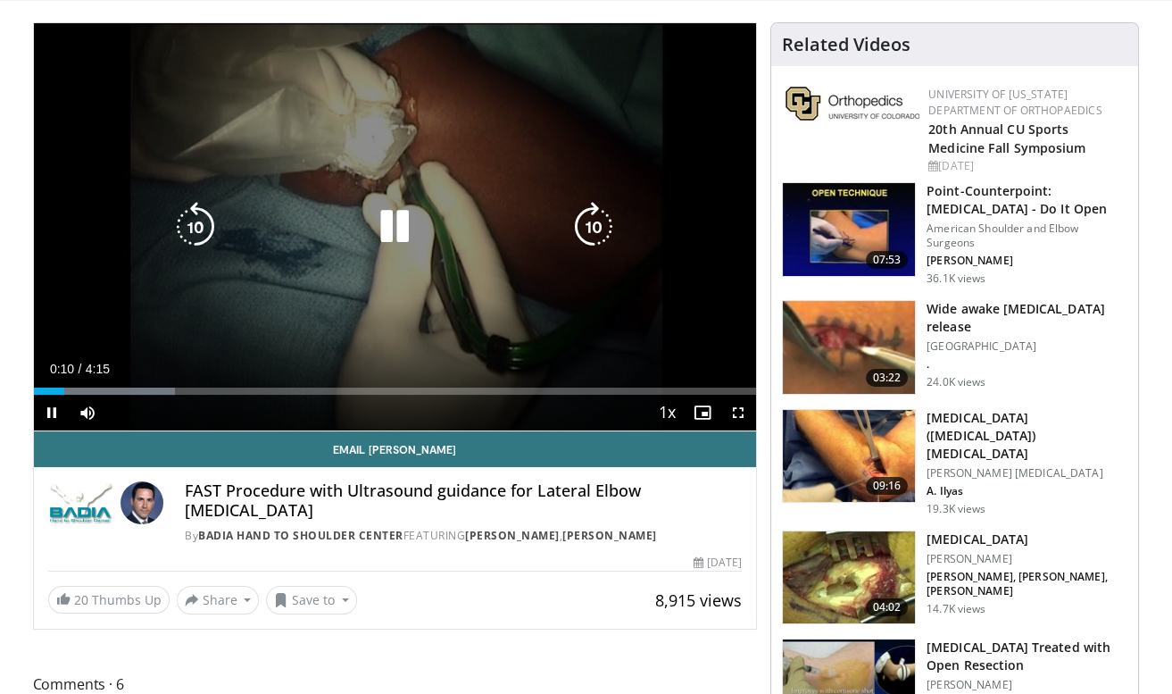
click at [385, 220] on icon "Video Player" at bounding box center [395, 227] width 50 height 50
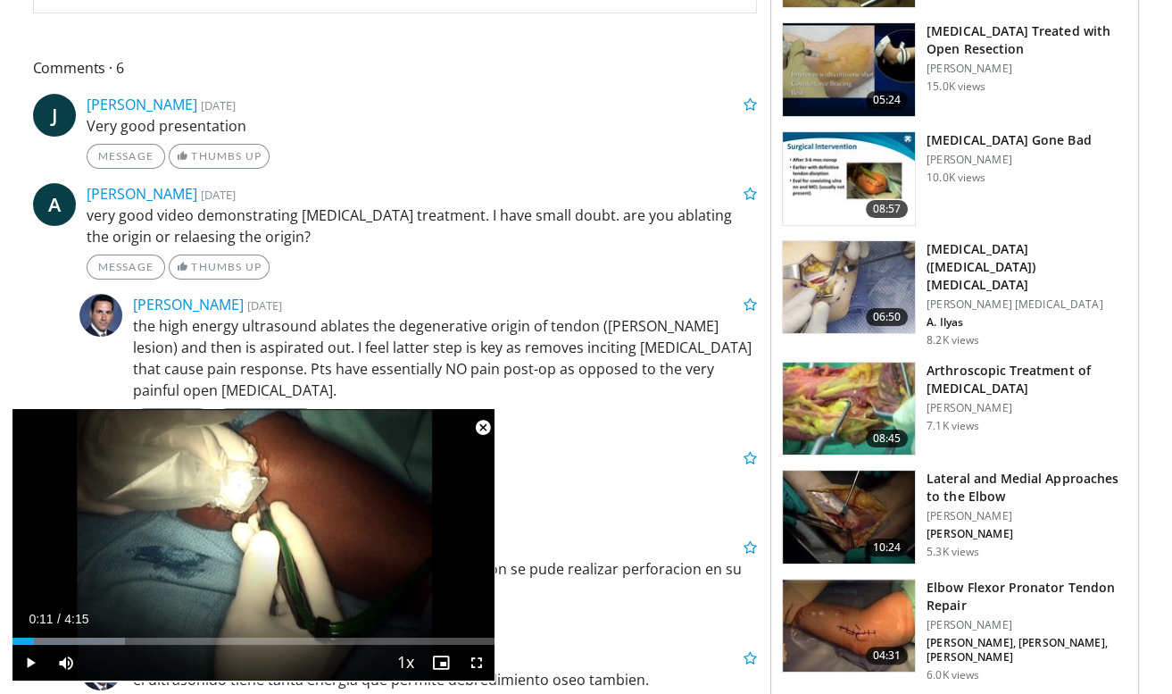
scroll to position [793, 0]
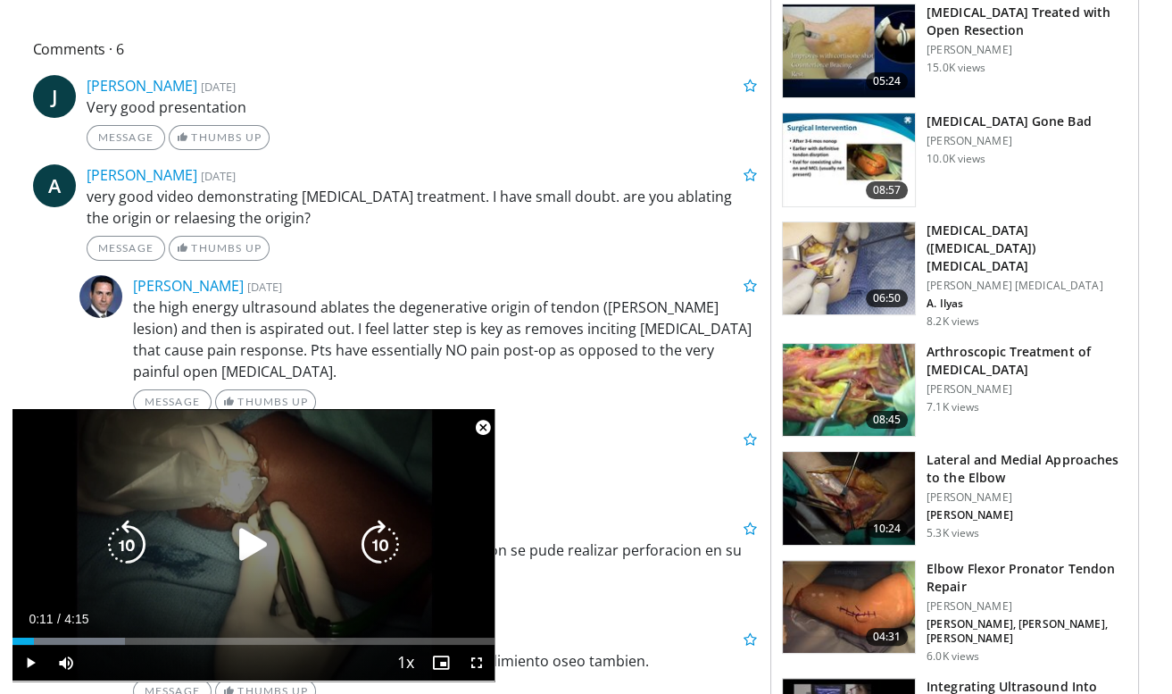
click at [235, 544] on icon "Video Player" at bounding box center [254, 545] width 50 height 50
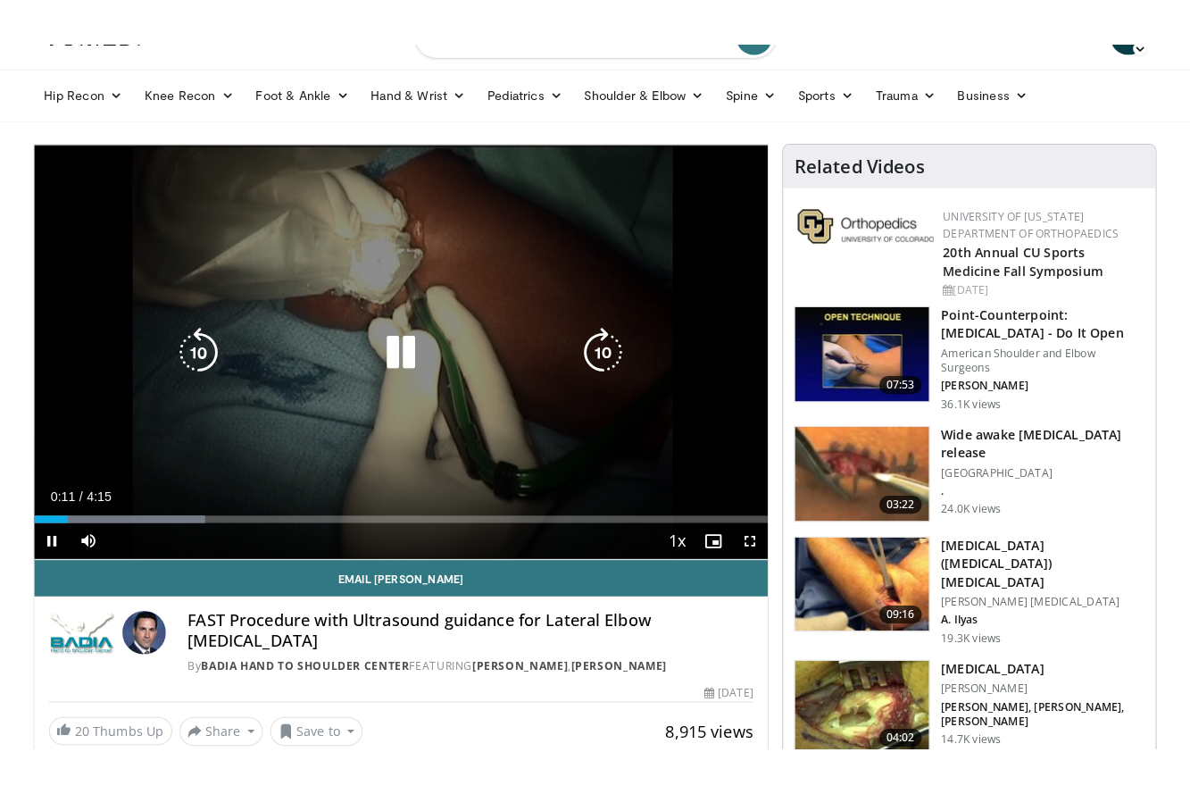
scroll to position [0, 0]
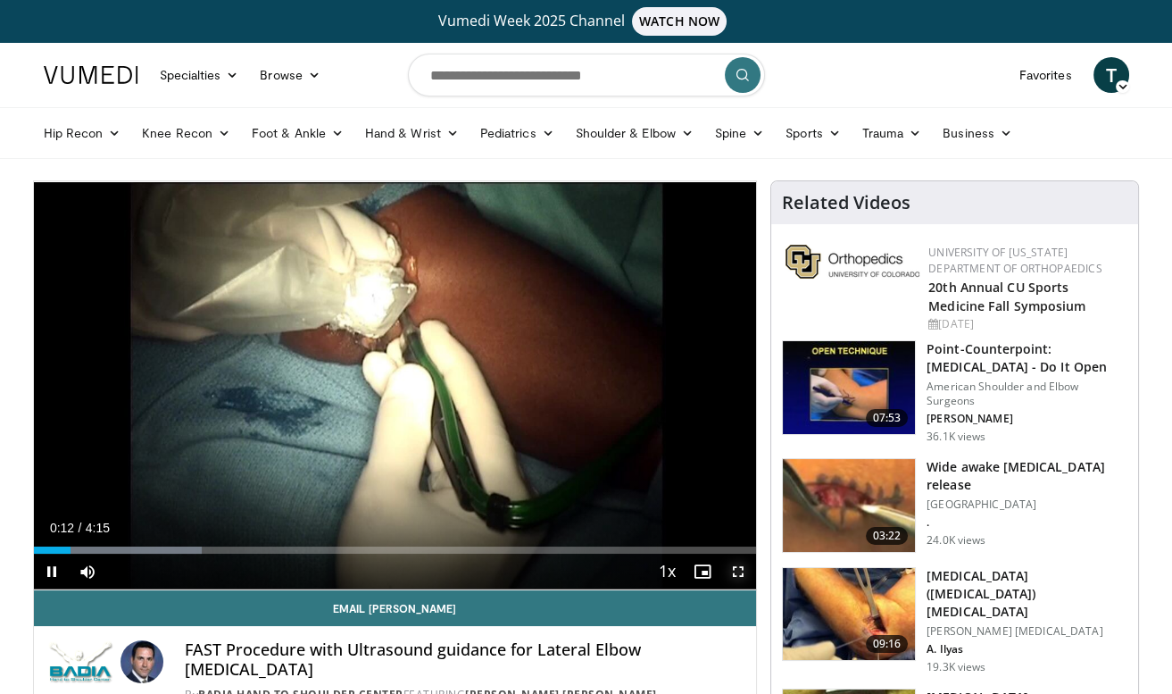
click at [739, 568] on span "Video Player" at bounding box center [738, 571] width 36 height 36
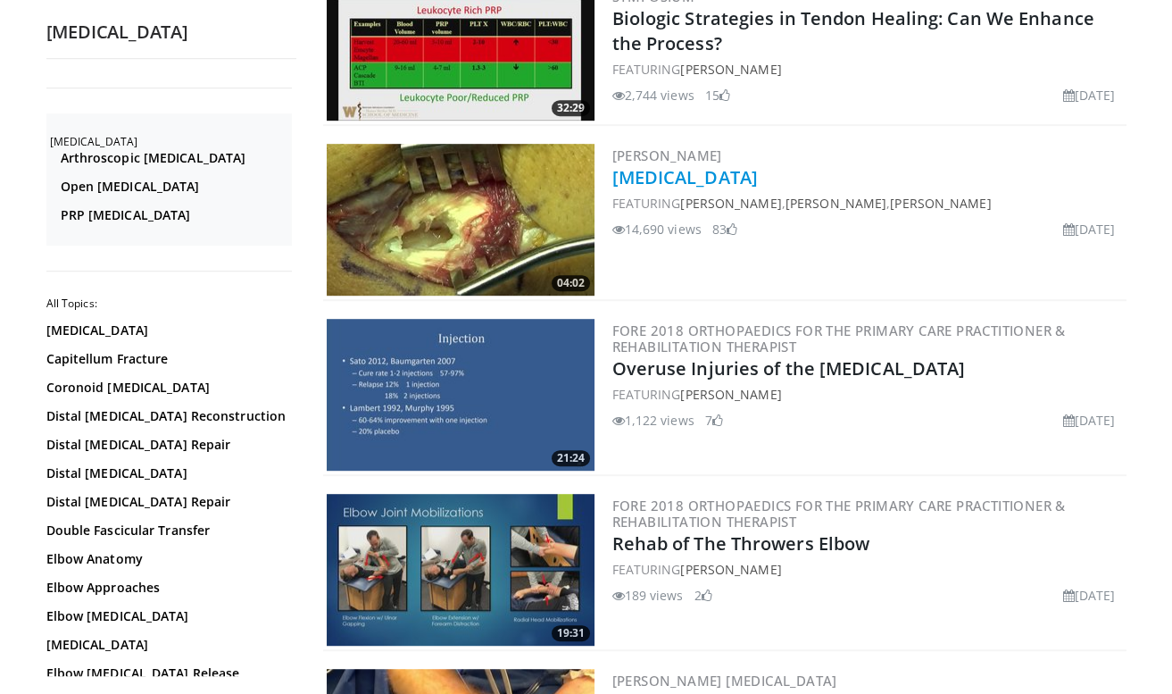
scroll to position [1687, 0]
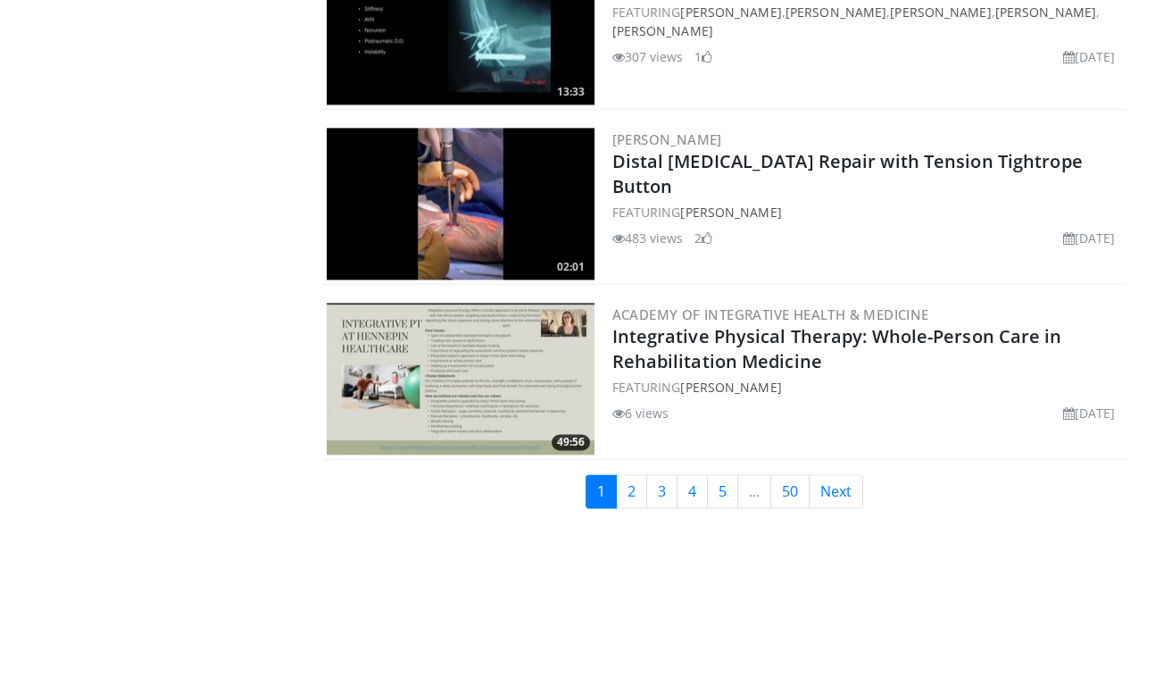
scroll to position [4142, 0]
